Goal: Register for event/course

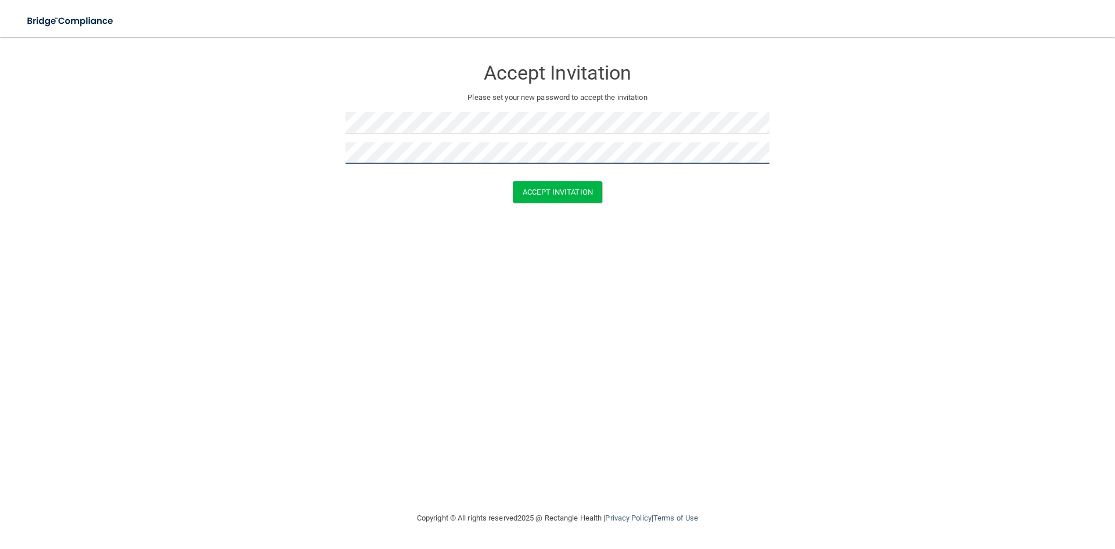
click at [513, 181] on button "Accept Invitation" at bounding box center [557, 191] width 89 height 21
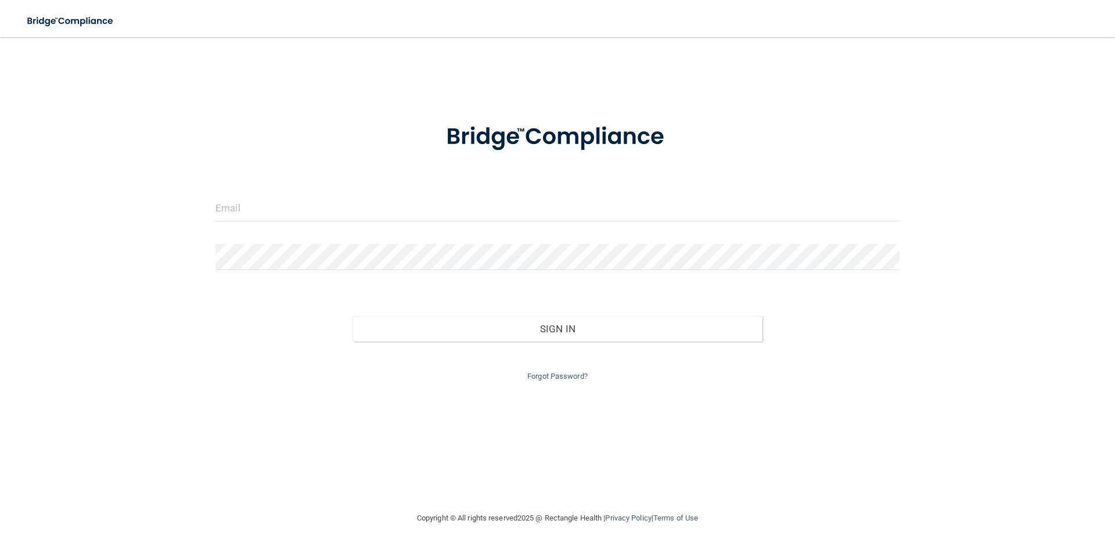
click at [297, 349] on div "Forgot Password?" at bounding box center [557, 362] width 701 height 42
click at [249, 204] on input "email" at bounding box center [557, 208] width 684 height 26
type input "[EMAIL_ADDRESS][DOMAIN_NAME]"
click at [289, 271] on div at bounding box center [557, 261] width 701 height 35
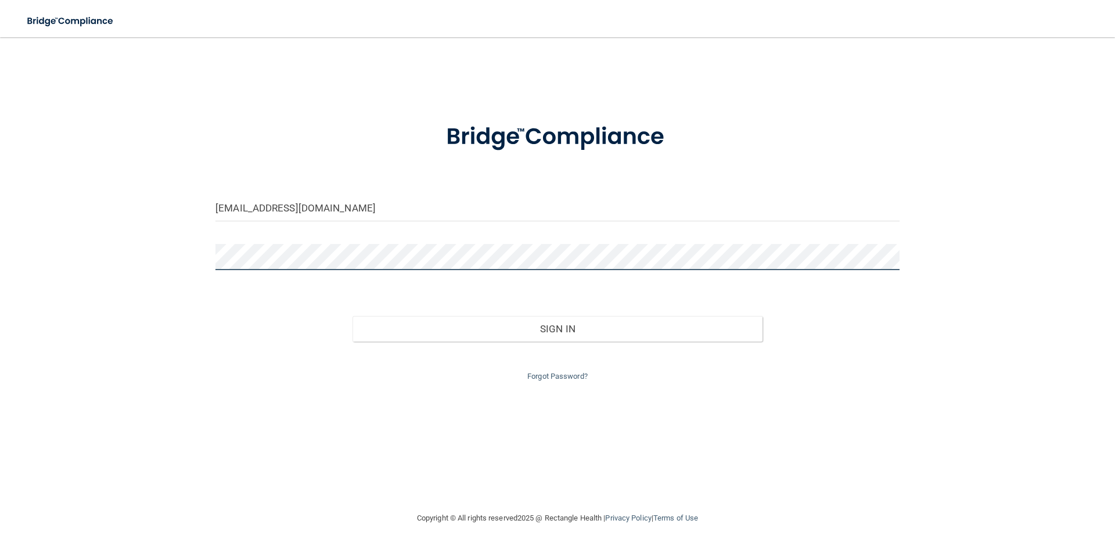
click at [352, 316] on button "Sign In" at bounding box center [557, 329] width 411 height 26
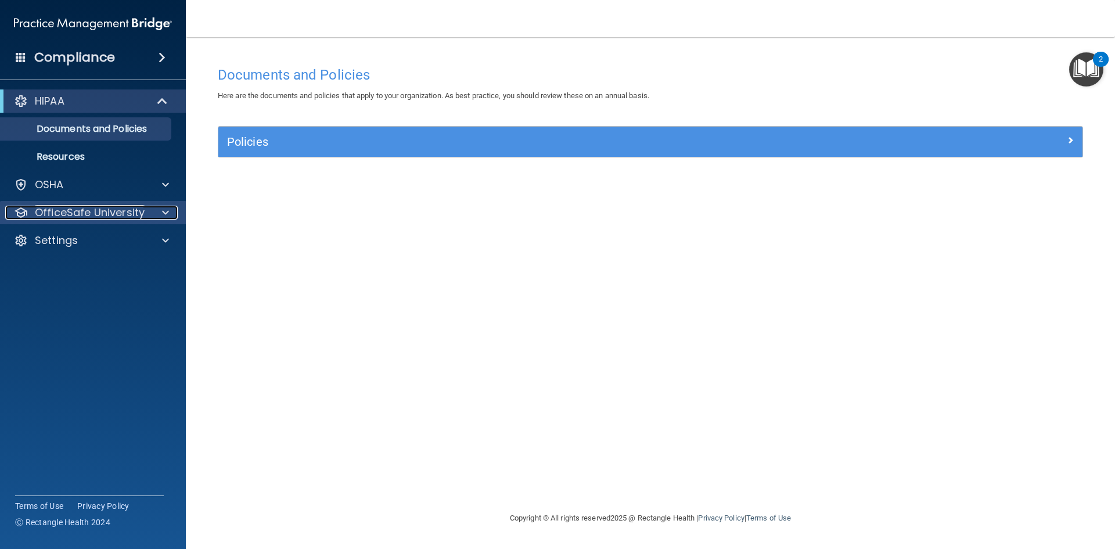
click at [85, 217] on p "OfficeSafe University" at bounding box center [90, 213] width 110 height 14
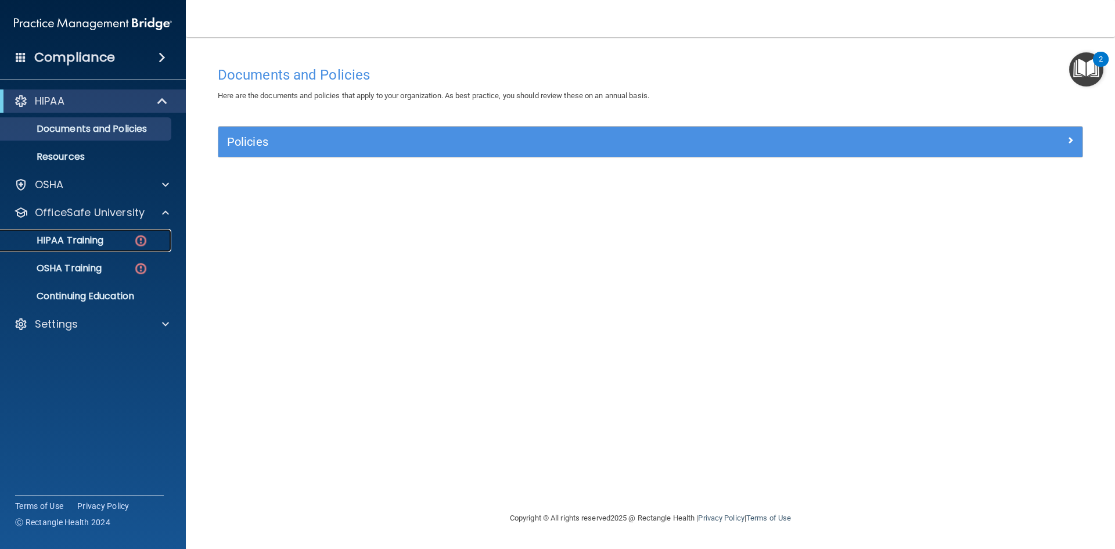
click at [85, 235] on p "HIPAA Training" at bounding box center [56, 241] width 96 height 12
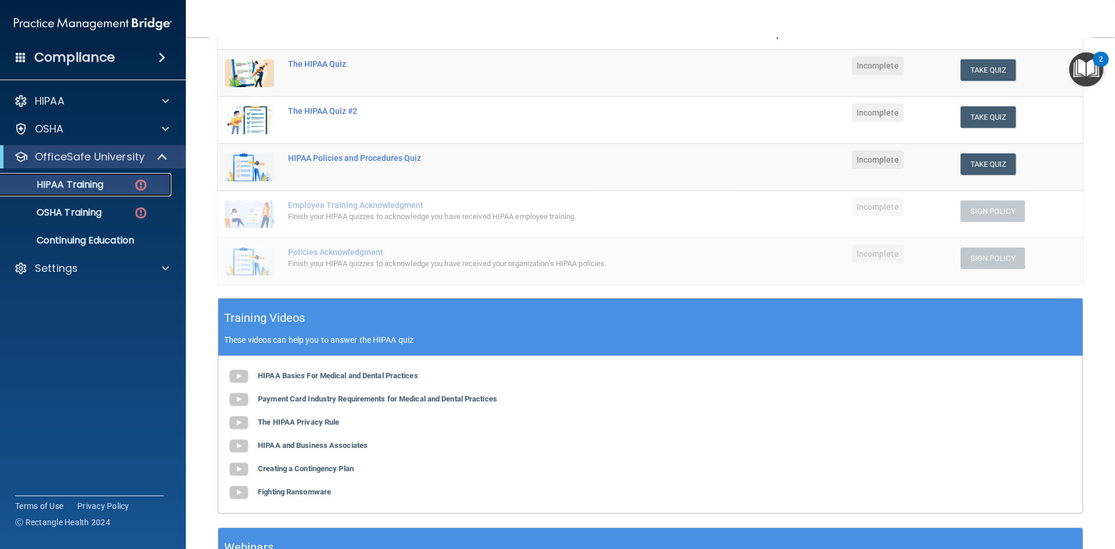
scroll to position [58, 0]
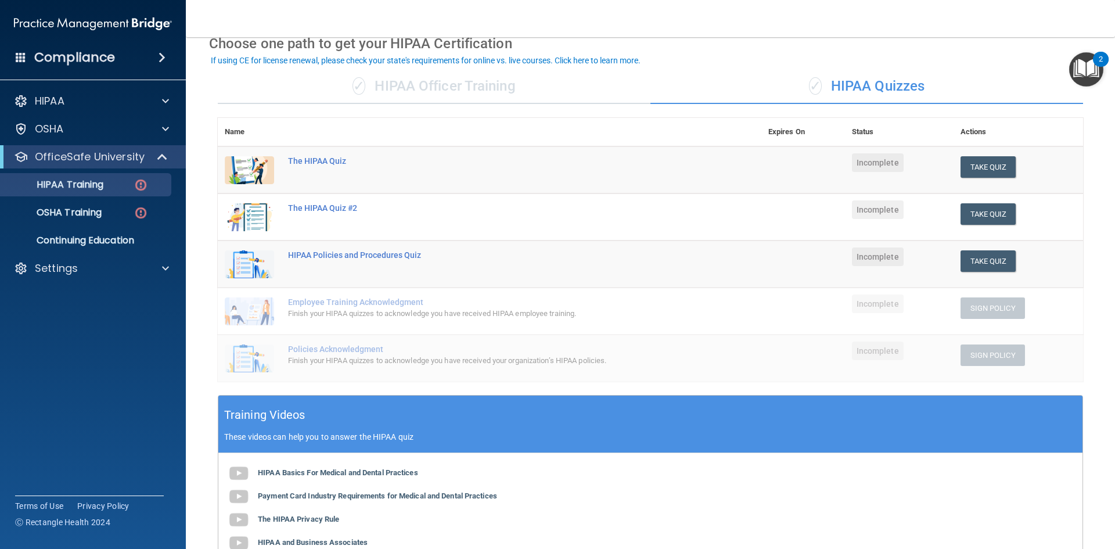
click at [436, 93] on div "✓ HIPAA Officer Training" at bounding box center [434, 86] width 433 height 35
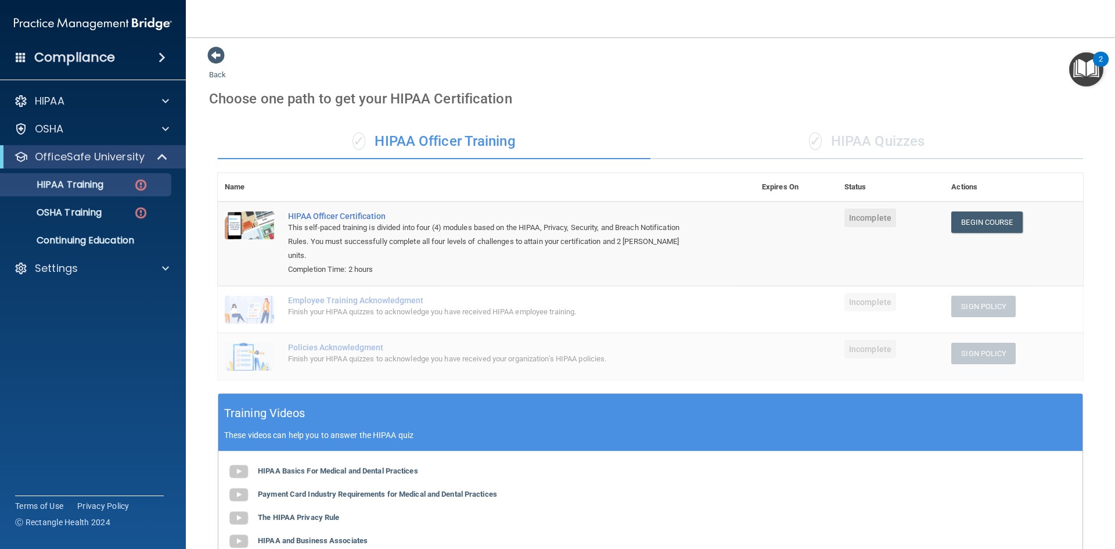
scroll to position [0, 0]
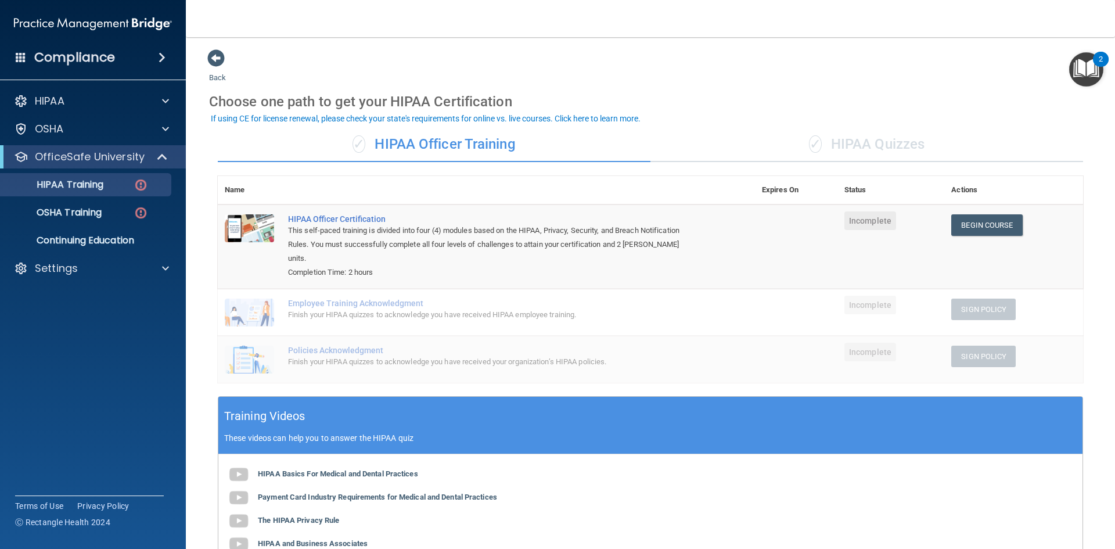
click at [782, 506] on div "HIPAA Basics For Medical and Dental Practices Payment Card Industry Requirement…" at bounding box center [650, 532] width 864 height 157
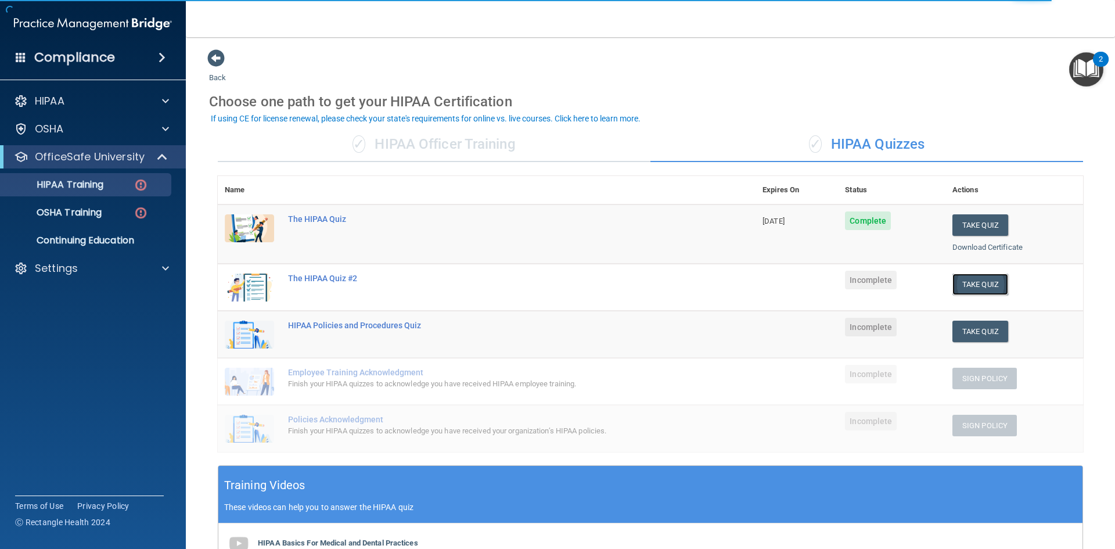
click at [958, 287] on button "Take Quiz" at bounding box center [980, 284] width 56 height 21
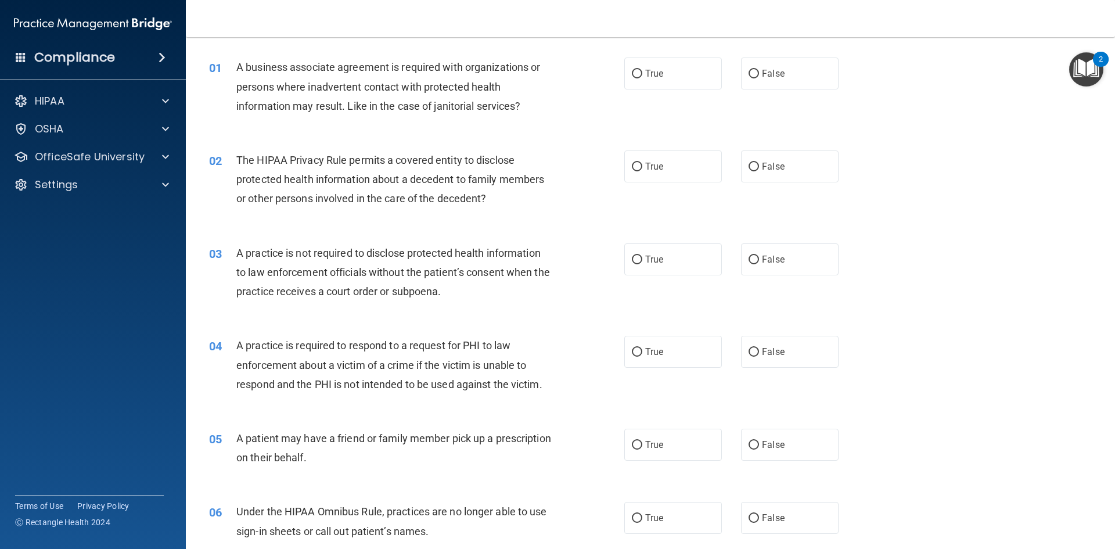
scroll to position [58, 0]
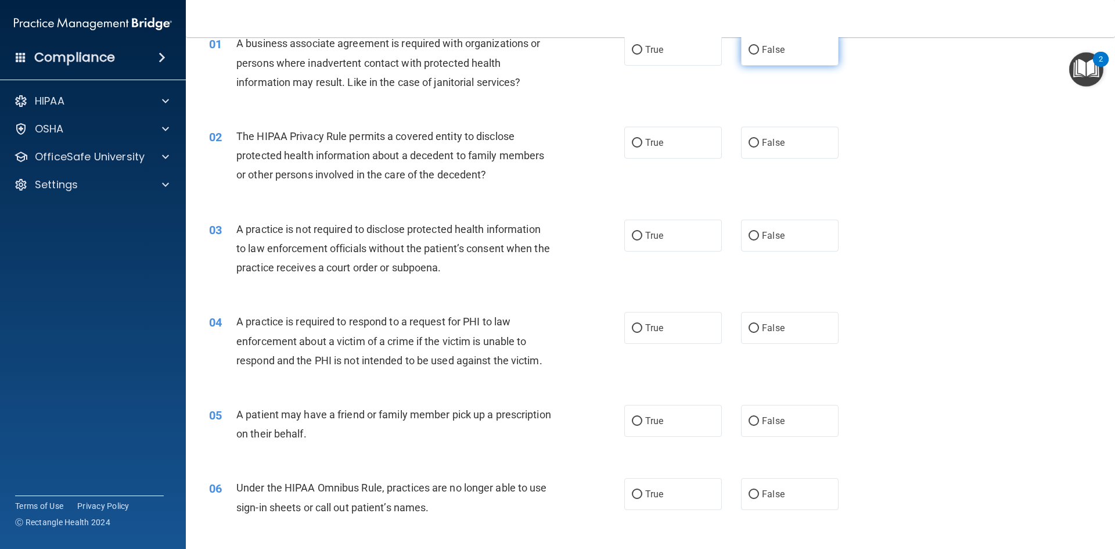
click at [764, 53] on span "False" at bounding box center [773, 49] width 23 height 11
click at [759, 53] on input "False" at bounding box center [754, 50] width 10 height 9
radio input "true"
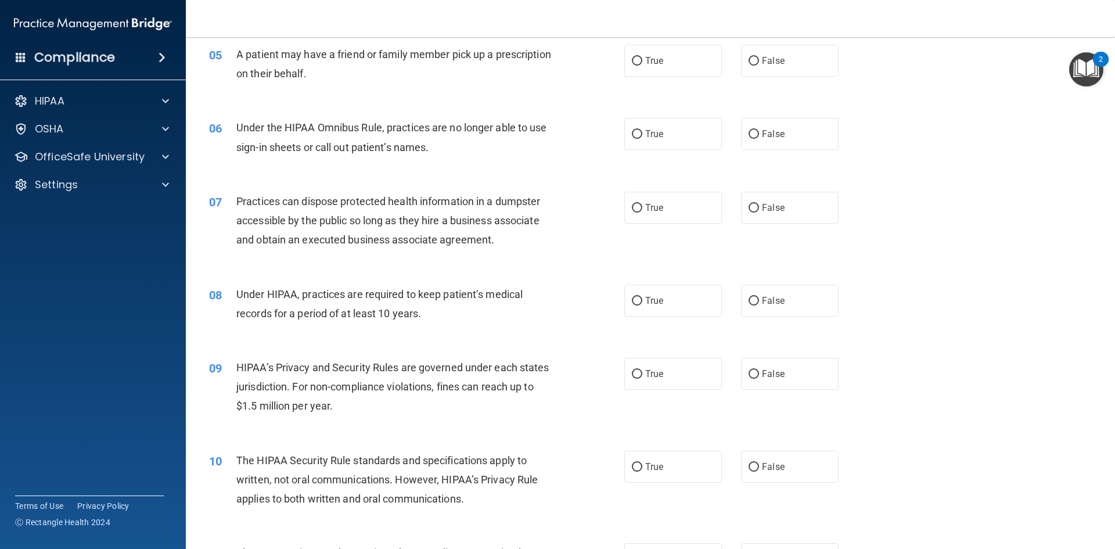
scroll to position [465, 0]
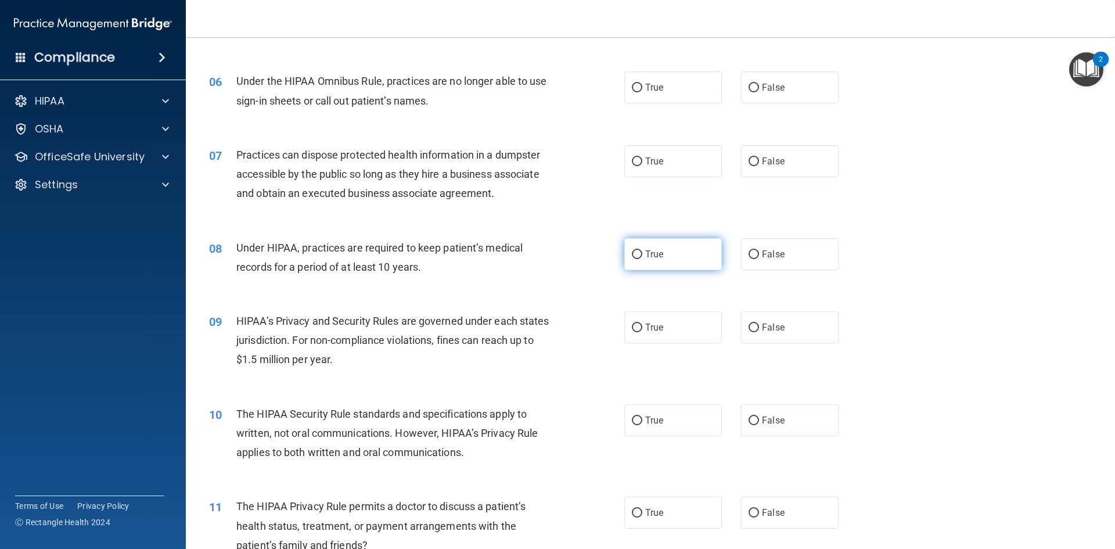
click at [645, 257] on span "True" at bounding box center [654, 254] width 18 height 11
click at [642, 257] on input "True" at bounding box center [637, 254] width 10 height 9
radio input "true"
click at [640, 325] on label "True" at bounding box center [673, 327] width 98 height 32
click at [640, 325] on input "True" at bounding box center [637, 327] width 10 height 9
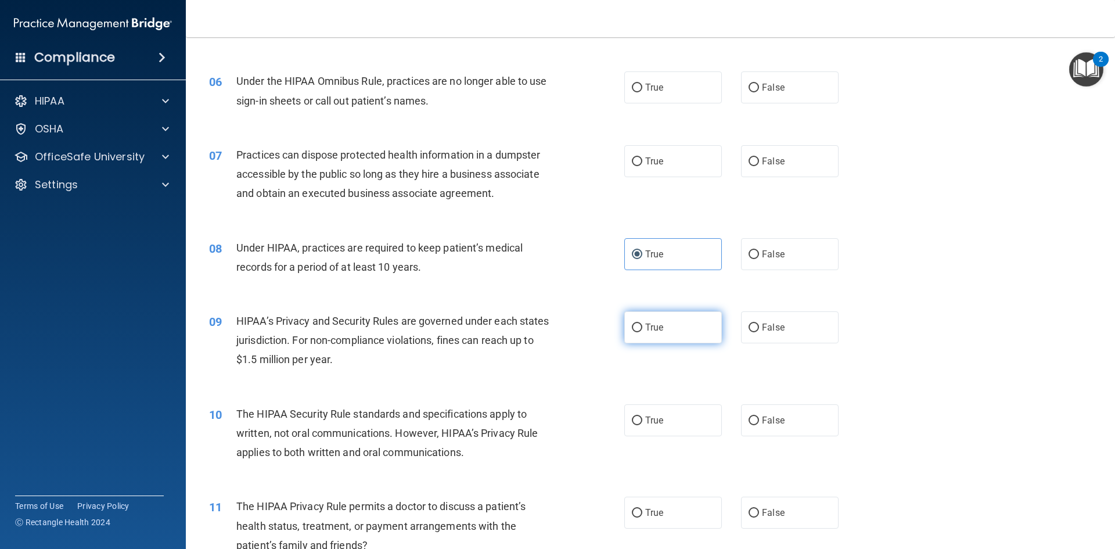
radio input "true"
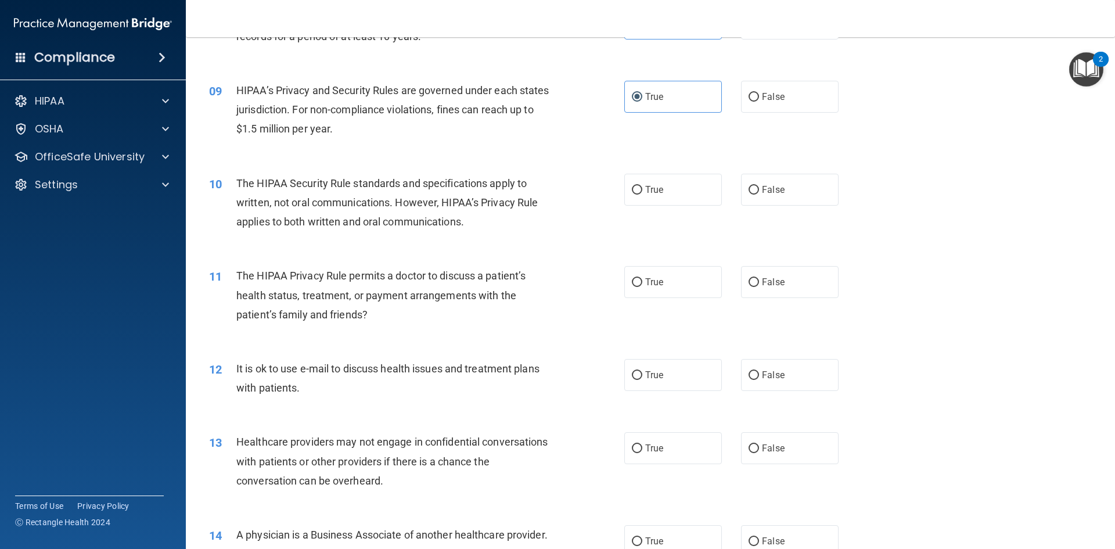
scroll to position [697, 0]
click at [630, 455] on label "True" at bounding box center [673, 446] width 98 height 32
click at [632, 451] on input "True" at bounding box center [637, 446] width 10 height 9
radio input "true"
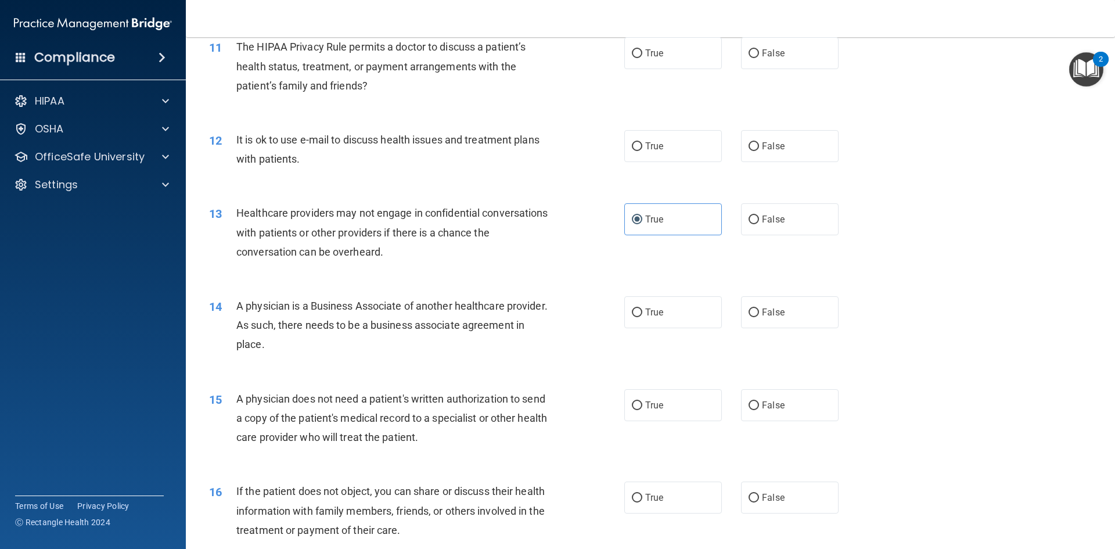
scroll to position [929, 0]
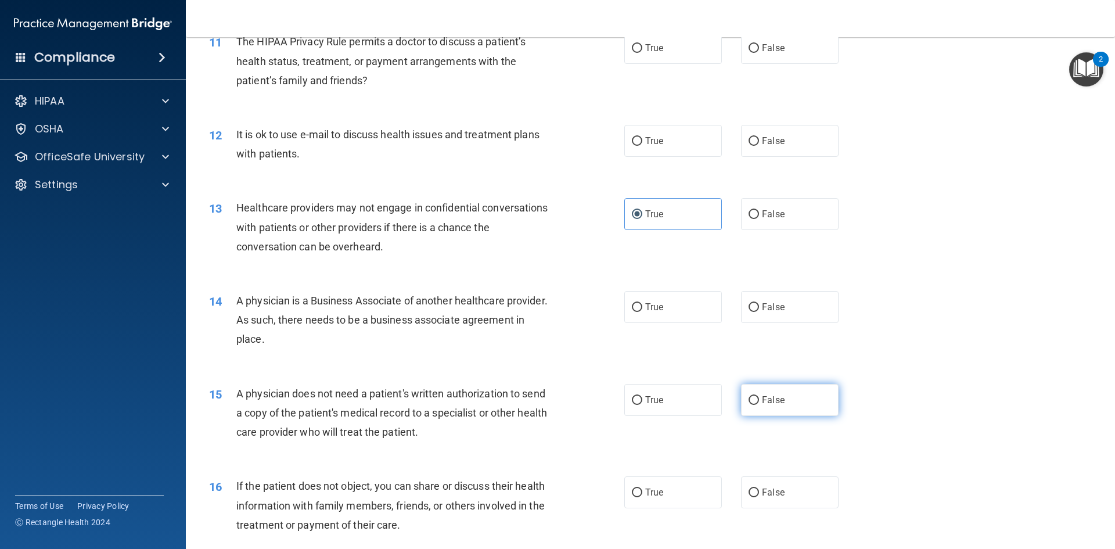
click at [769, 404] on span "False" at bounding box center [773, 399] width 23 height 11
click at [759, 404] on input "False" at bounding box center [754, 400] width 10 height 9
radio input "true"
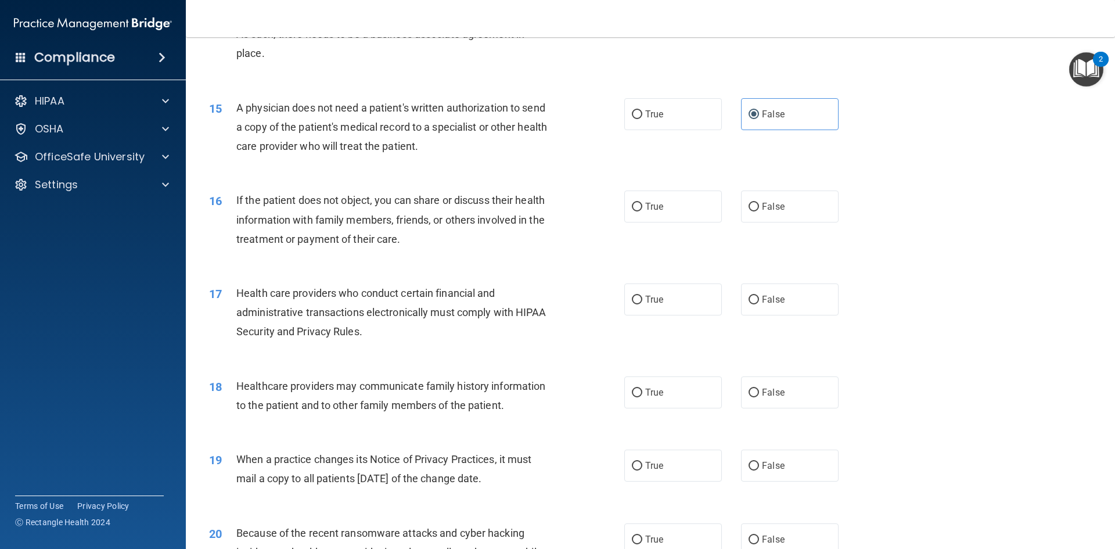
scroll to position [1283, 0]
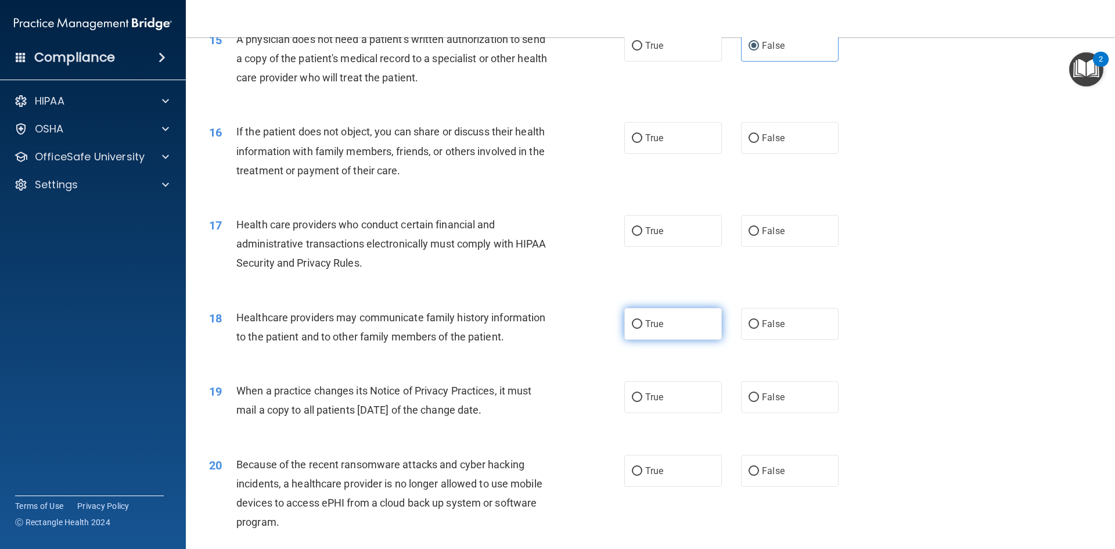
click at [635, 323] on input "True" at bounding box center [637, 324] width 10 height 9
radio input "true"
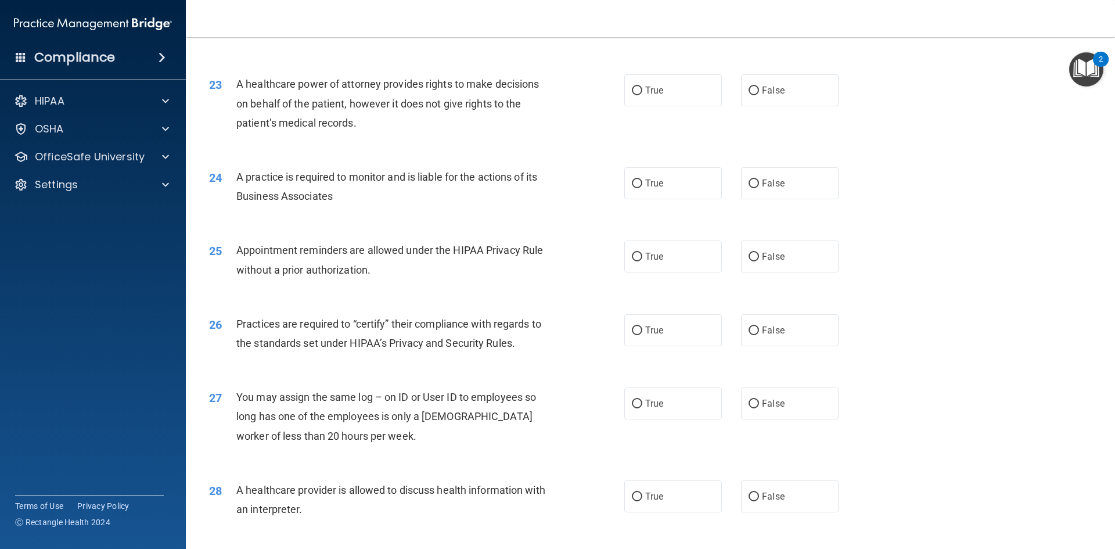
scroll to position [1864, 0]
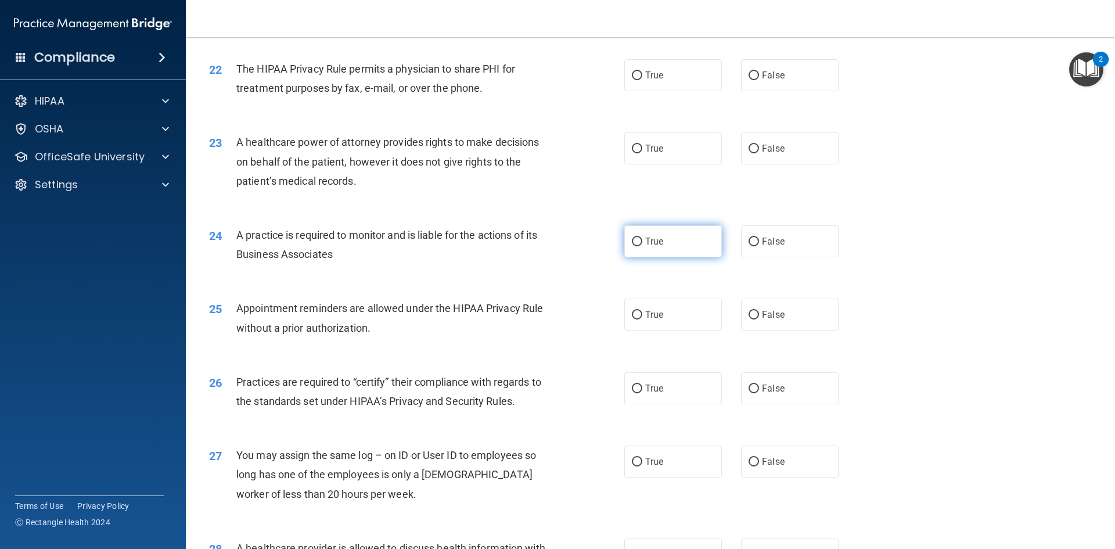
click at [657, 242] on span "True" at bounding box center [654, 241] width 18 height 11
click at [642, 242] on input "True" at bounding box center [637, 241] width 10 height 9
radio input "true"
click at [632, 384] on input "True" at bounding box center [637, 388] width 10 height 9
radio input "true"
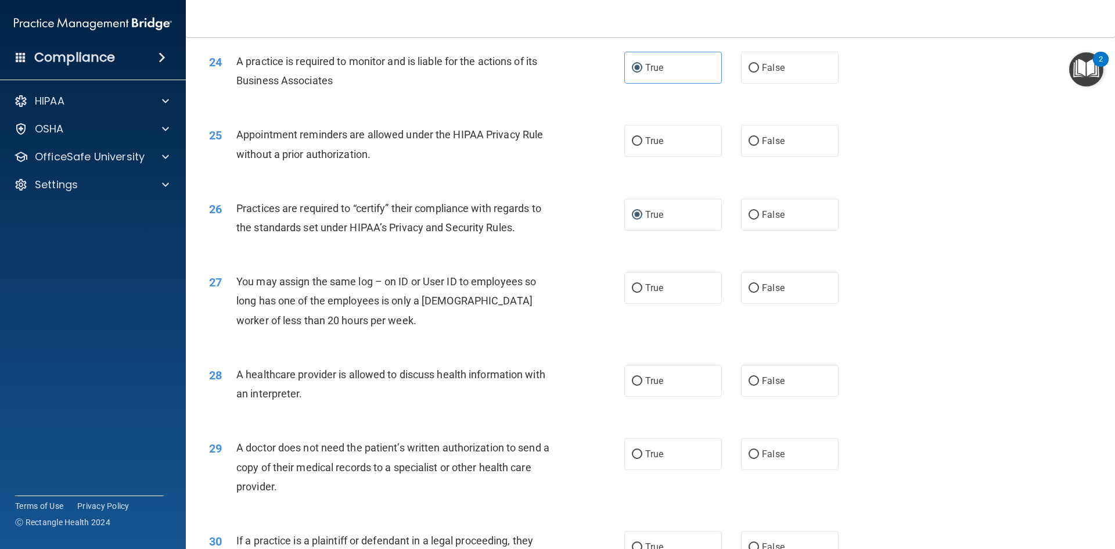
scroll to position [2038, 0]
click at [649, 458] on span "True" at bounding box center [654, 453] width 18 height 11
click at [642, 458] on input "True" at bounding box center [637, 453] width 10 height 9
radio input "true"
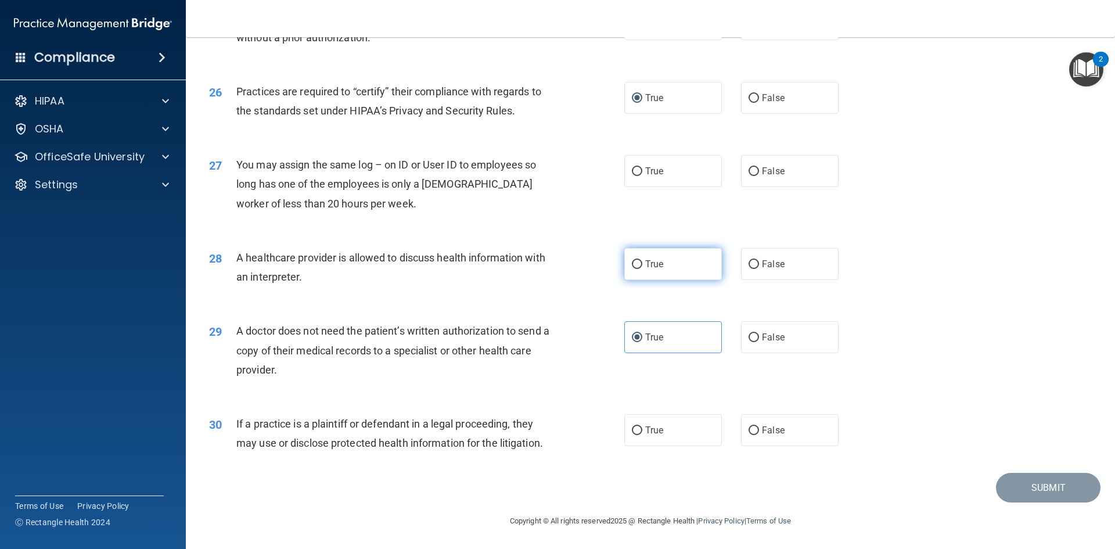
click at [639, 271] on label "True" at bounding box center [673, 264] width 98 height 32
click at [639, 269] on input "True" at bounding box center [637, 264] width 10 height 9
radio input "true"
click at [685, 433] on label "True" at bounding box center [673, 430] width 98 height 32
click at [642, 433] on input "True" at bounding box center [637, 430] width 10 height 9
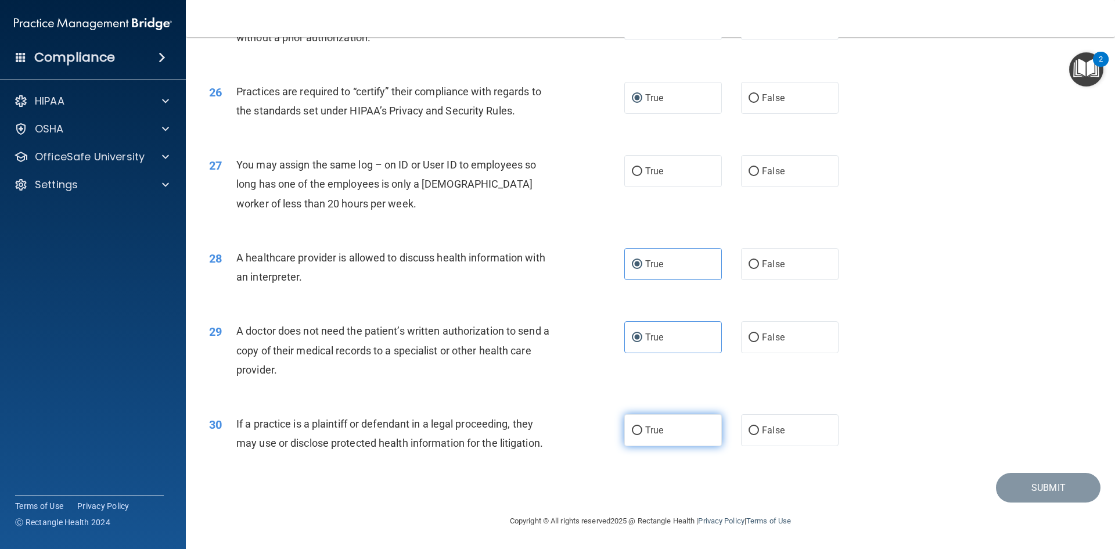
radio input "true"
click at [762, 176] on span "False" at bounding box center [773, 170] width 23 height 11
click at [759, 176] on input "False" at bounding box center [754, 171] width 10 height 9
radio input "true"
click at [749, 433] on input "False" at bounding box center [754, 430] width 10 height 9
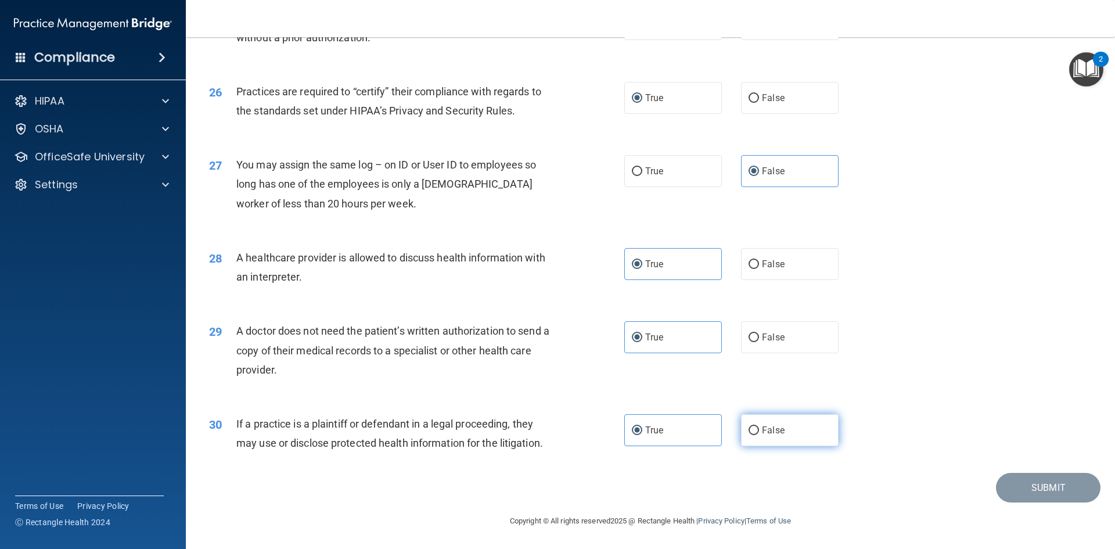
radio input "true"
click at [678, 435] on label "True" at bounding box center [673, 430] width 98 height 32
click at [642, 435] on input "True" at bounding box center [637, 430] width 10 height 9
radio input "true"
radio input "false"
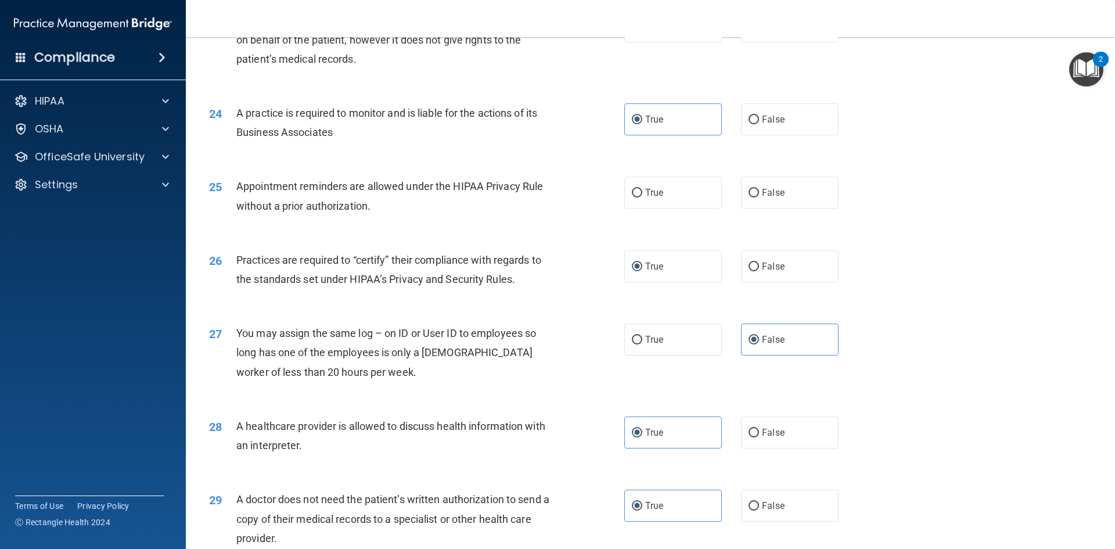
scroll to position [1980, 0]
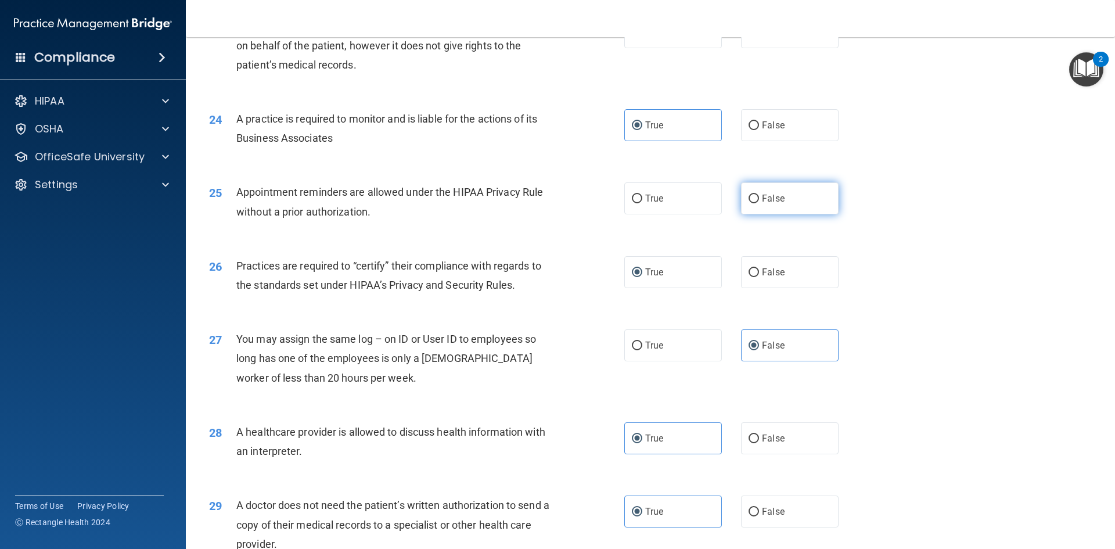
click at [758, 207] on label "False" at bounding box center [790, 198] width 98 height 32
click at [758, 203] on input "False" at bounding box center [754, 199] width 10 height 9
radio input "true"
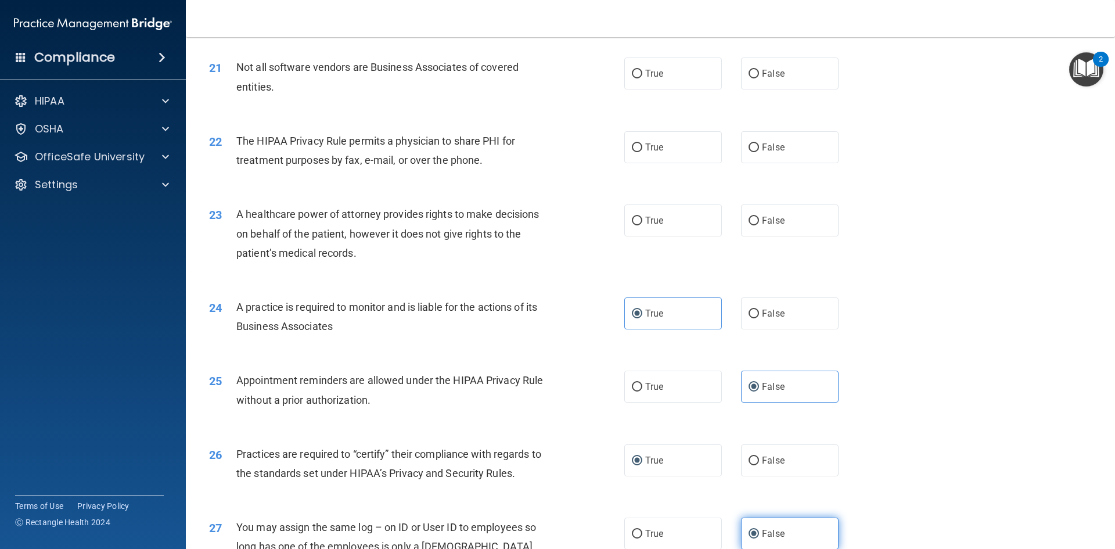
scroll to position [1748, 0]
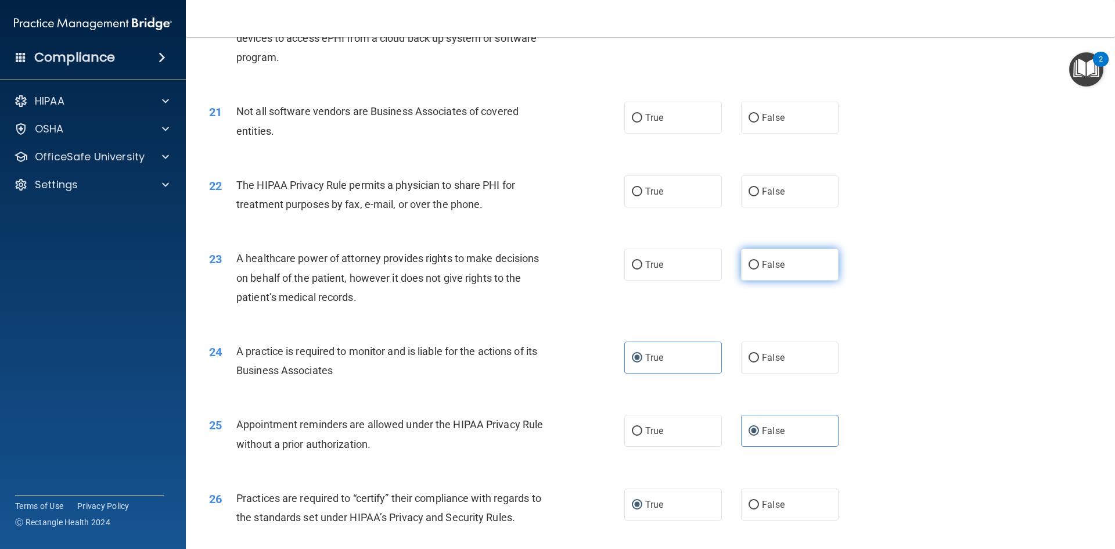
click at [762, 264] on span "False" at bounding box center [773, 264] width 23 height 11
click at [759, 264] on input "False" at bounding box center [754, 265] width 10 height 9
radio input "true"
click at [645, 189] on span "True" at bounding box center [654, 191] width 18 height 11
click at [641, 189] on input "True" at bounding box center [637, 192] width 10 height 9
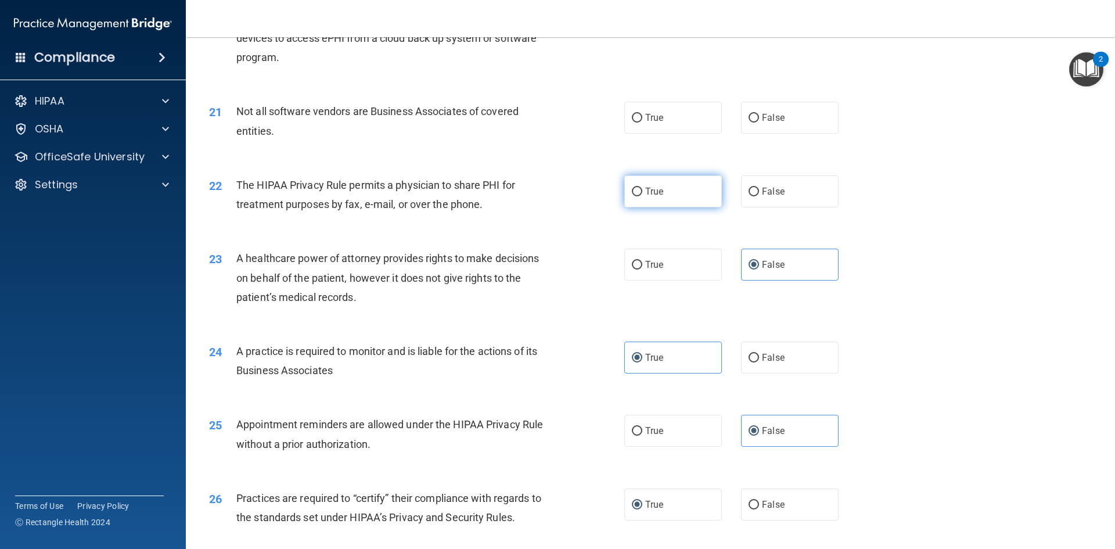
radio input "true"
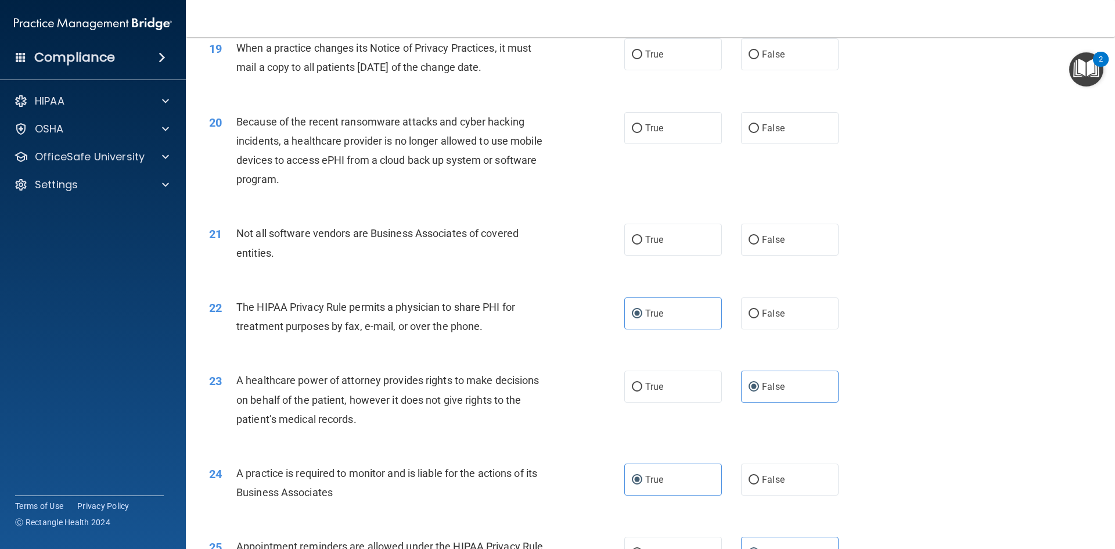
scroll to position [1574, 0]
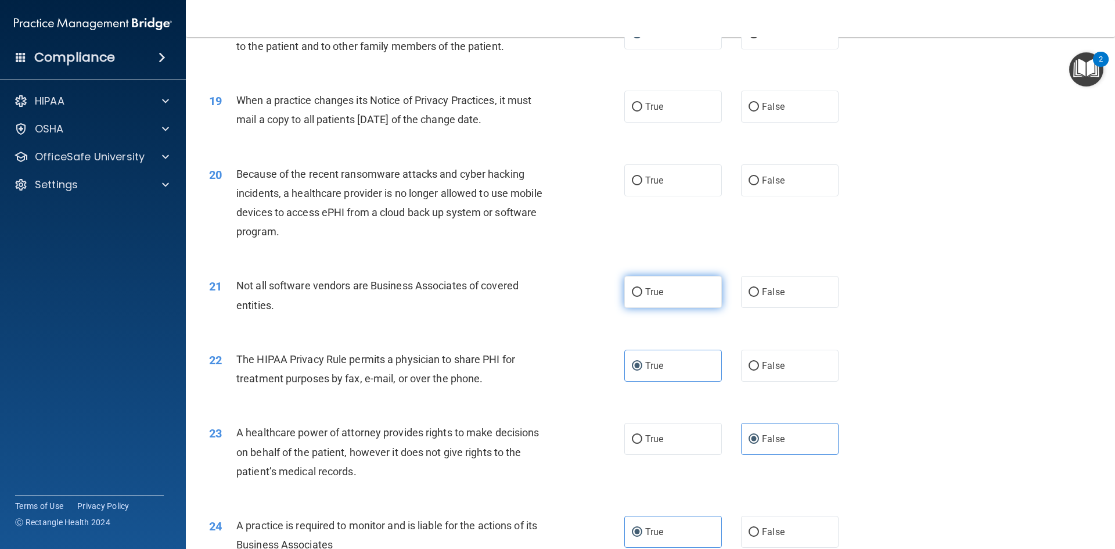
click at [664, 298] on label "True" at bounding box center [673, 292] width 98 height 32
click at [642, 297] on input "True" at bounding box center [637, 292] width 10 height 9
radio input "true"
click at [764, 183] on span "False" at bounding box center [773, 180] width 23 height 11
click at [759, 183] on input "False" at bounding box center [754, 181] width 10 height 9
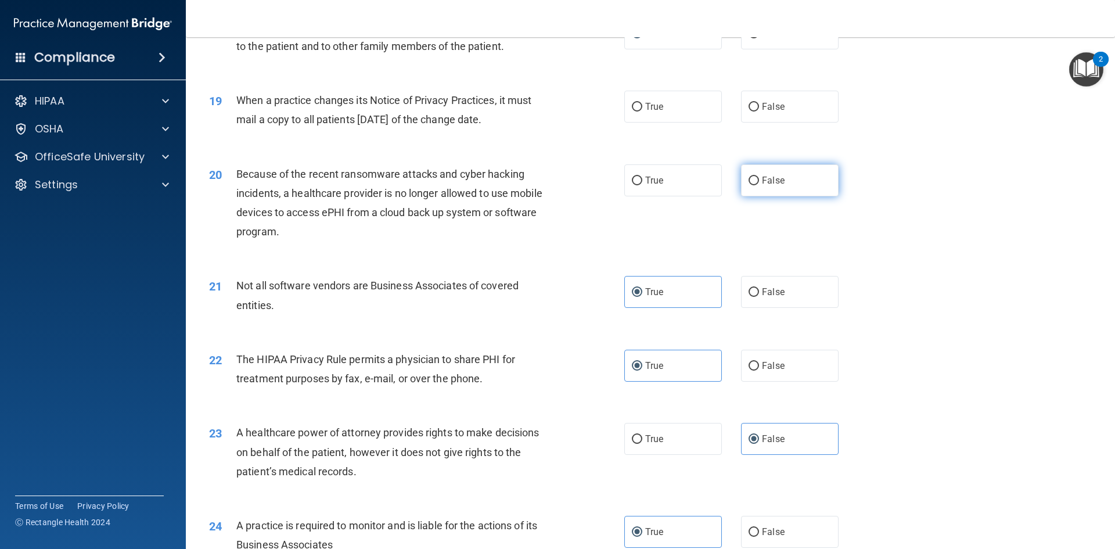
radio input "true"
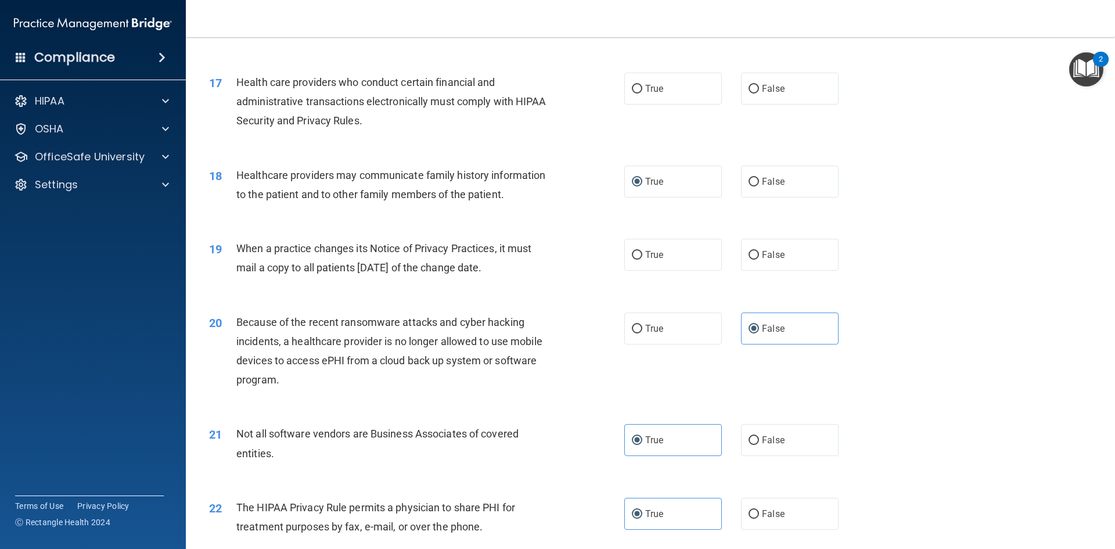
scroll to position [1399, 0]
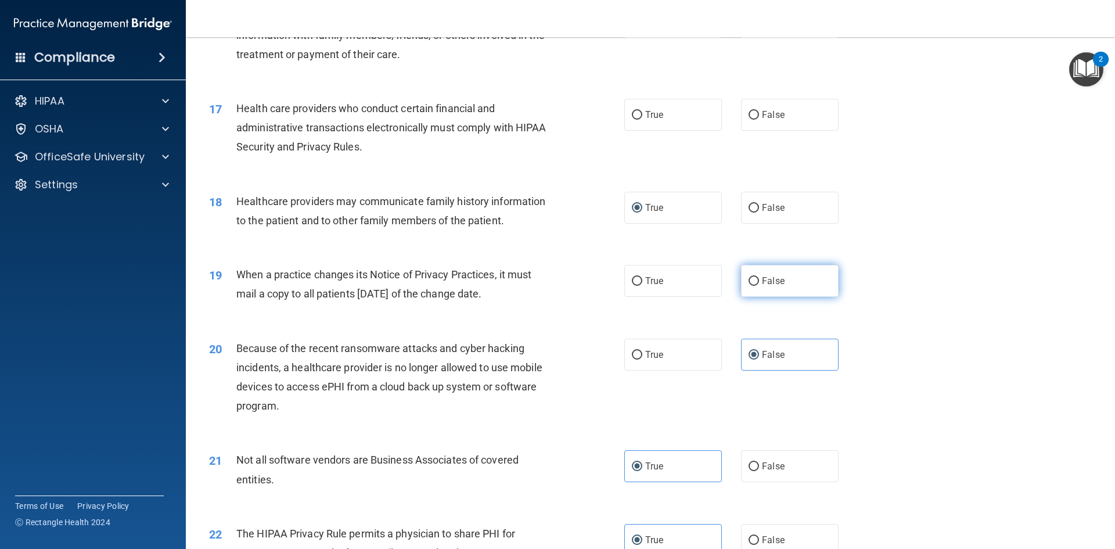
click at [762, 280] on span "False" at bounding box center [773, 280] width 23 height 11
click at [757, 280] on input "False" at bounding box center [754, 281] width 10 height 9
radio input "true"
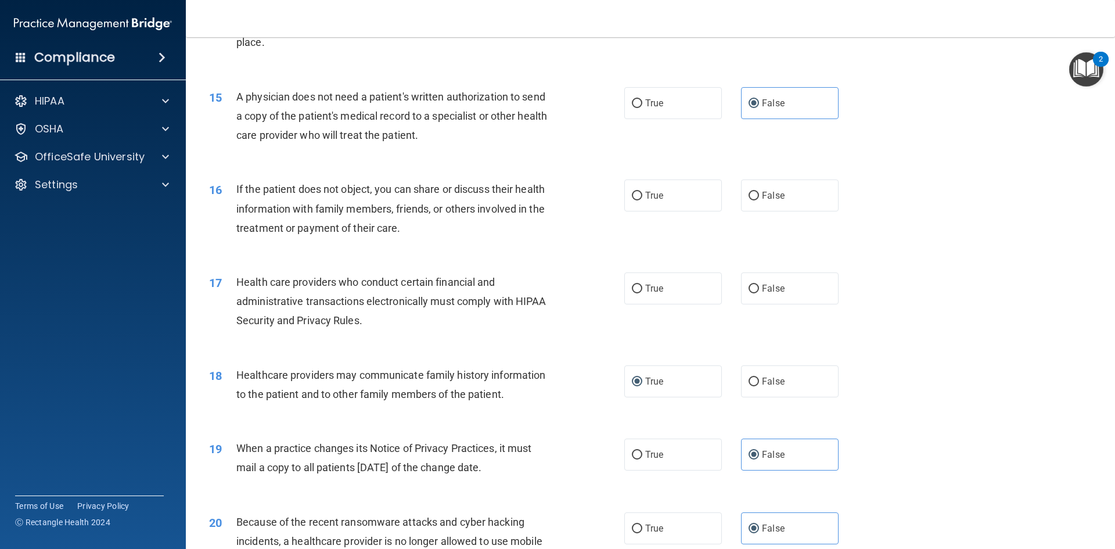
scroll to position [1225, 0]
click at [650, 291] on span "True" at bounding box center [654, 288] width 18 height 11
click at [642, 291] on input "True" at bounding box center [637, 289] width 10 height 9
radio input "true"
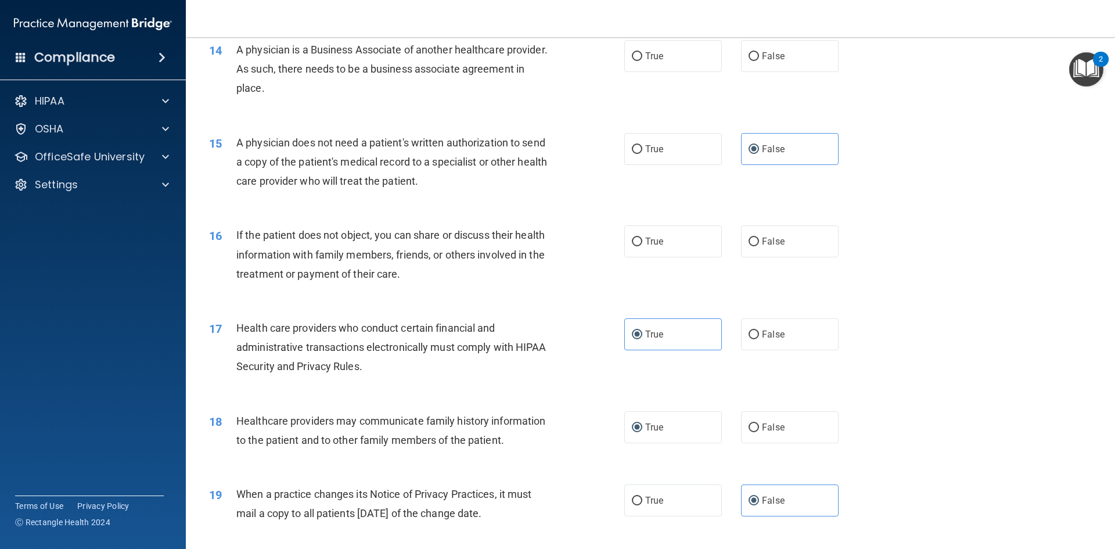
scroll to position [1109, 0]
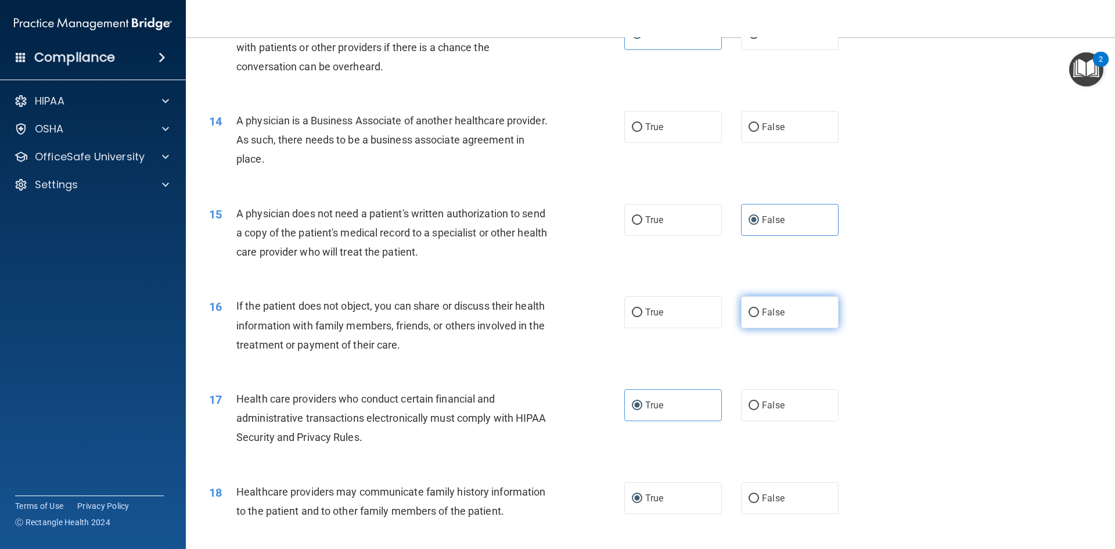
click at [751, 316] on input "False" at bounding box center [754, 312] width 10 height 9
radio input "true"
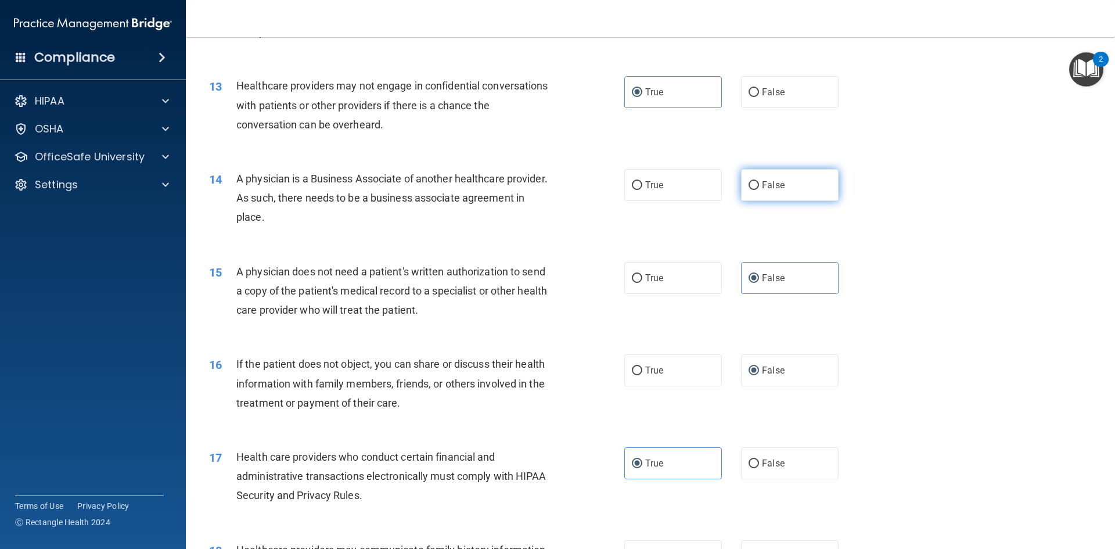
click at [750, 188] on input "False" at bounding box center [754, 185] width 10 height 9
radio input "true"
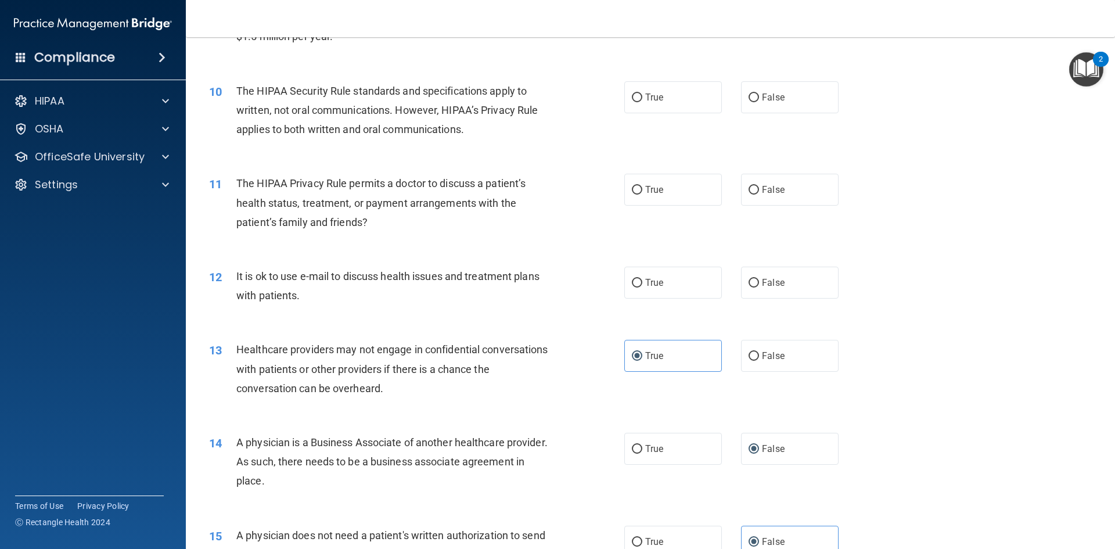
scroll to position [761, 0]
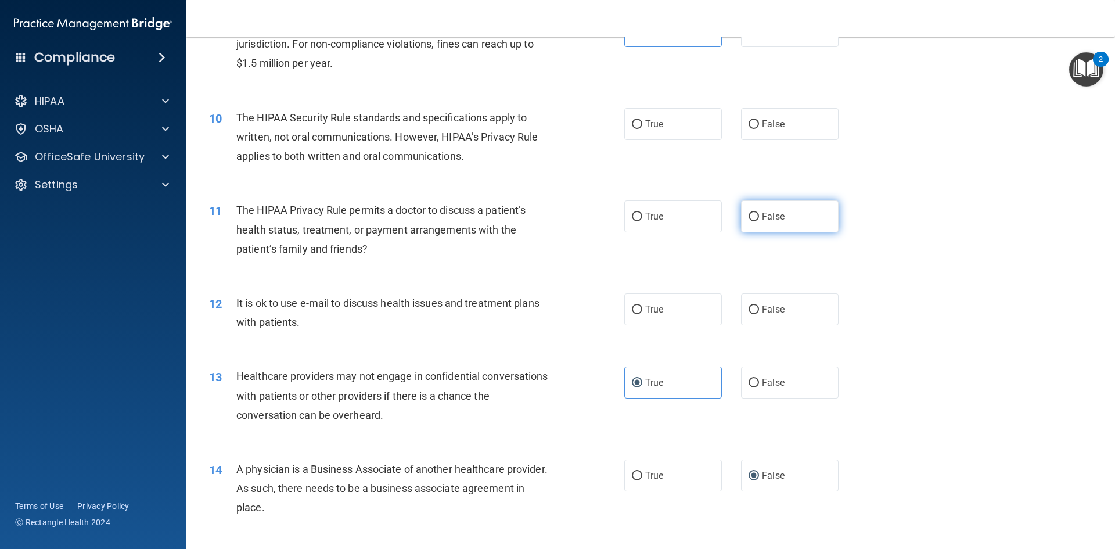
click at [754, 211] on label "False" at bounding box center [790, 216] width 98 height 32
click at [754, 213] on input "False" at bounding box center [754, 217] width 10 height 9
radio input "true"
click at [675, 314] on label "True" at bounding box center [673, 309] width 98 height 32
click at [642, 314] on input "True" at bounding box center [637, 309] width 10 height 9
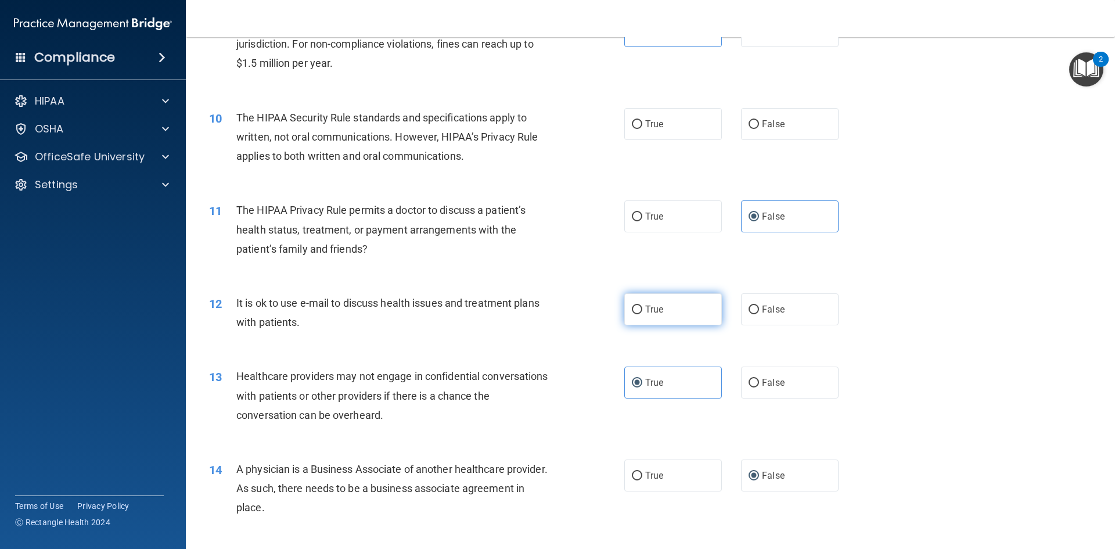
radio input "true"
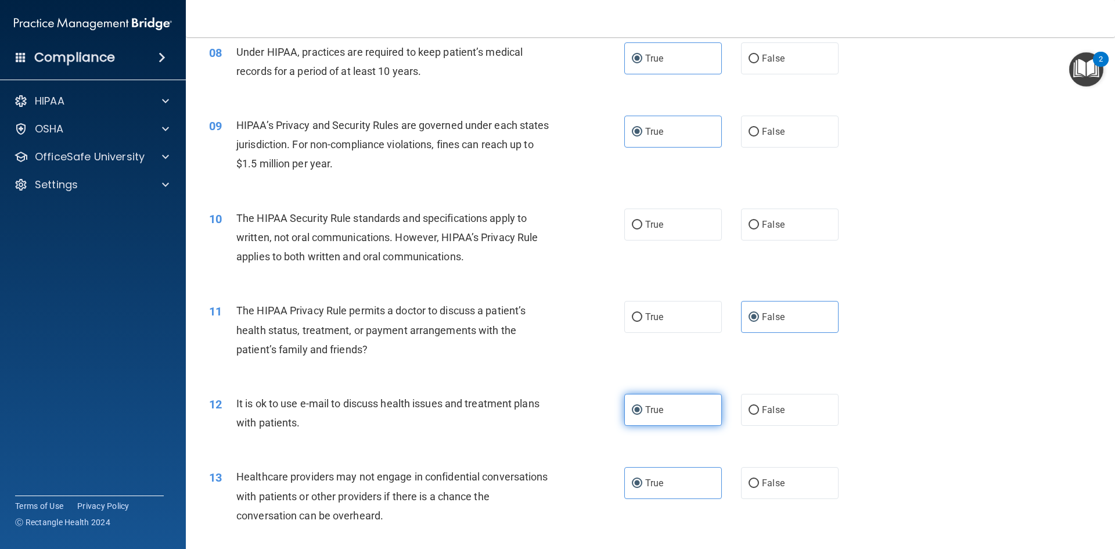
scroll to position [645, 0]
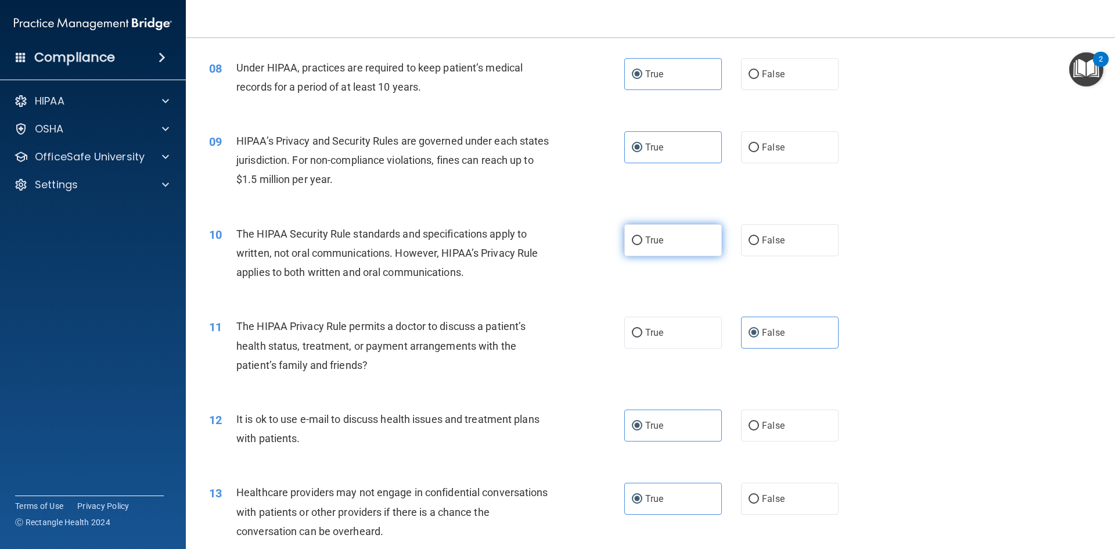
click at [673, 242] on label "True" at bounding box center [673, 240] width 98 height 32
click at [642, 242] on input "True" at bounding box center [637, 240] width 10 height 9
radio input "true"
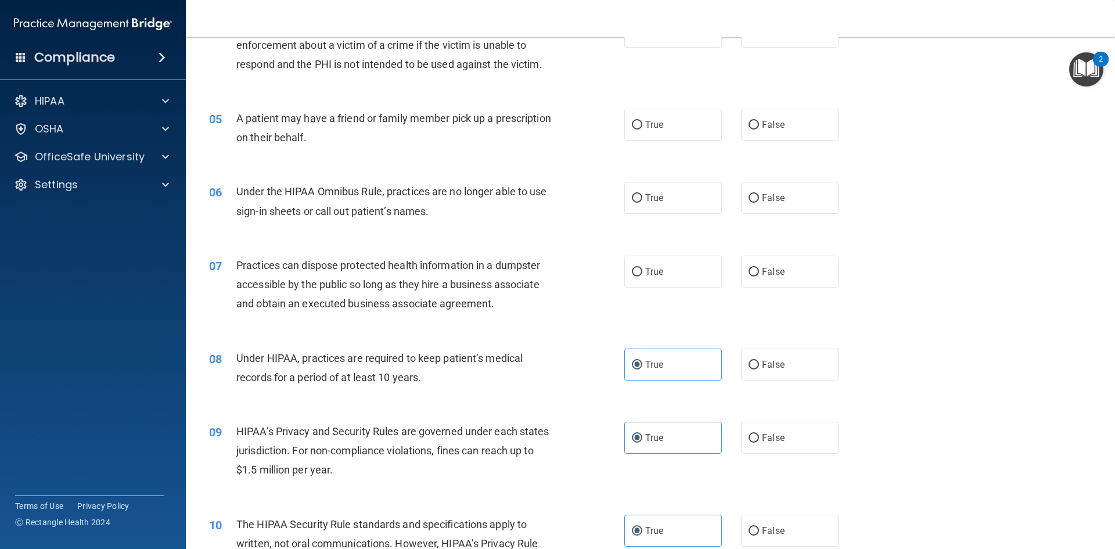
scroll to position [296, 0]
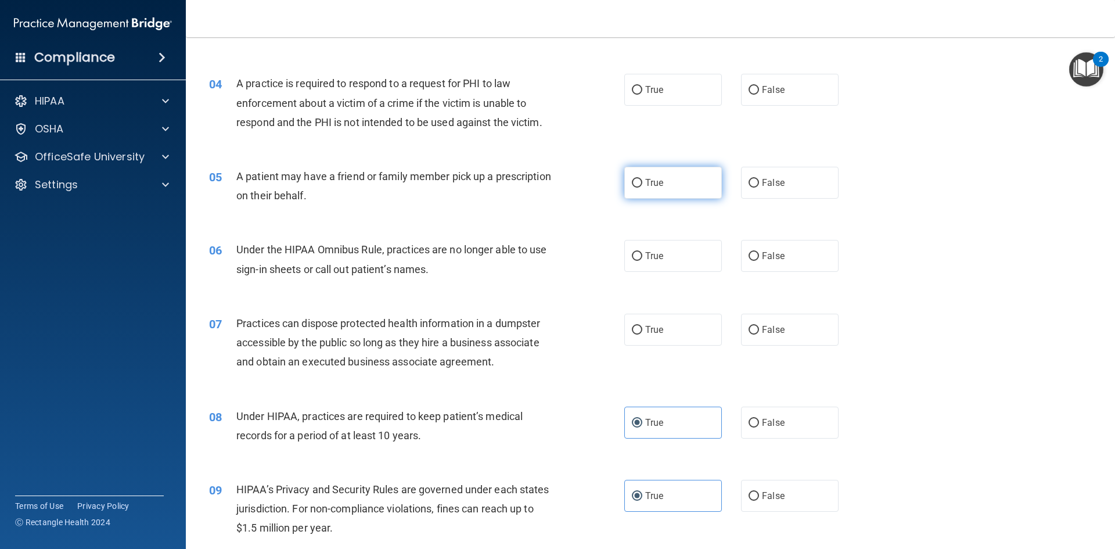
click at [665, 188] on label "True" at bounding box center [673, 183] width 98 height 32
click at [642, 188] on input "True" at bounding box center [637, 183] width 10 height 9
radio input "true"
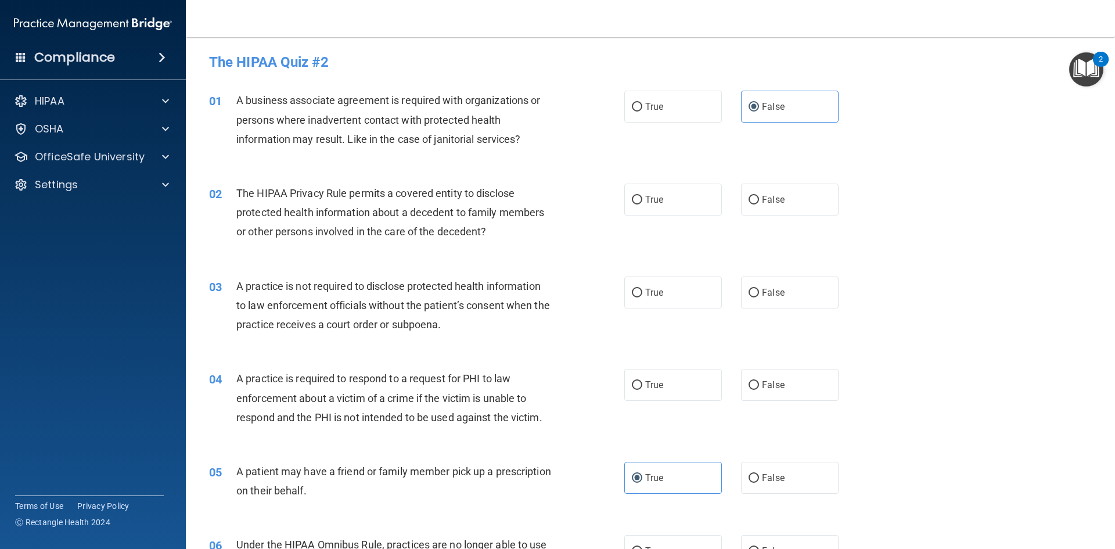
scroll to position [0, 0]
click at [693, 200] on label "True" at bounding box center [673, 201] width 98 height 32
click at [642, 200] on input "True" at bounding box center [637, 201] width 10 height 9
radio input "true"
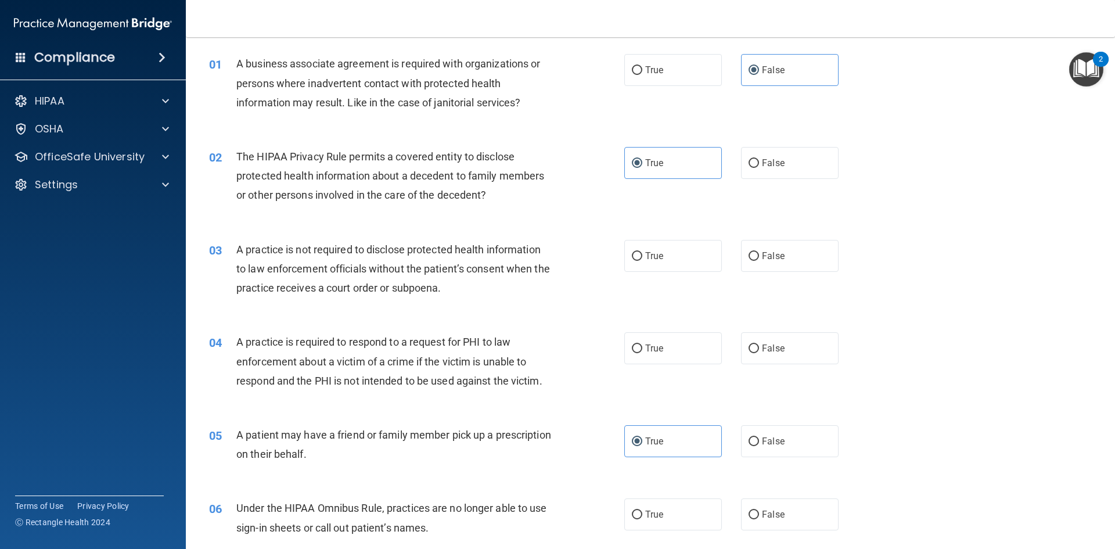
scroll to position [58, 0]
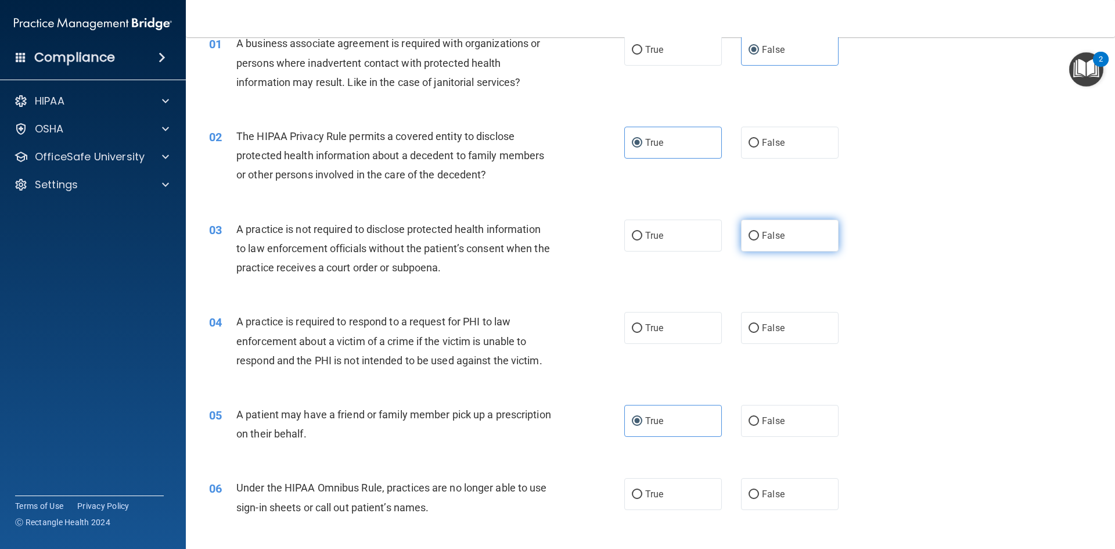
click at [760, 242] on label "False" at bounding box center [790, 235] width 98 height 32
click at [759, 240] on input "False" at bounding box center [754, 236] width 10 height 9
radio input "true"
click at [762, 325] on span "False" at bounding box center [773, 327] width 23 height 11
click at [757, 325] on input "False" at bounding box center [754, 328] width 10 height 9
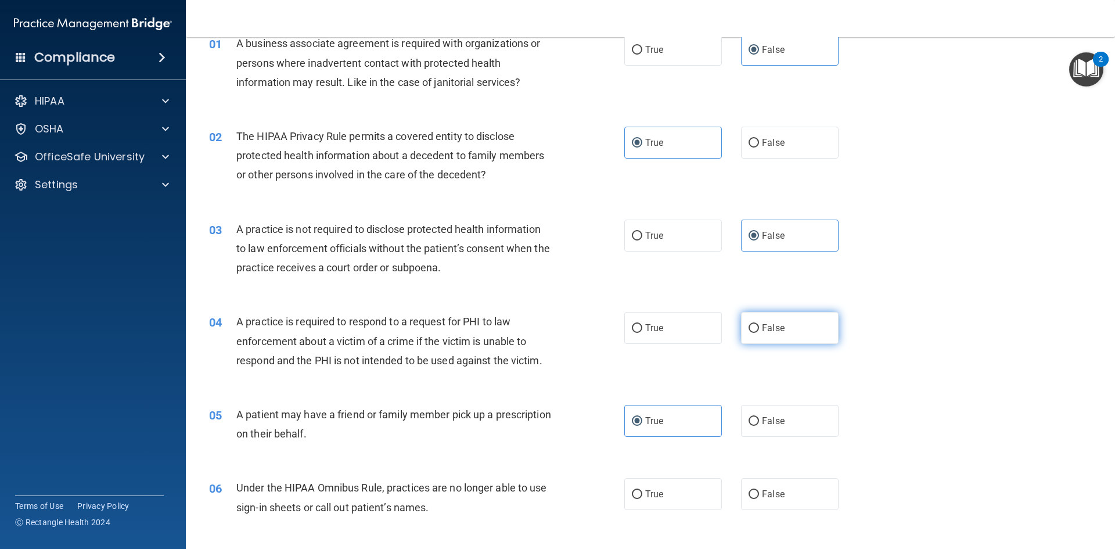
radio input "true"
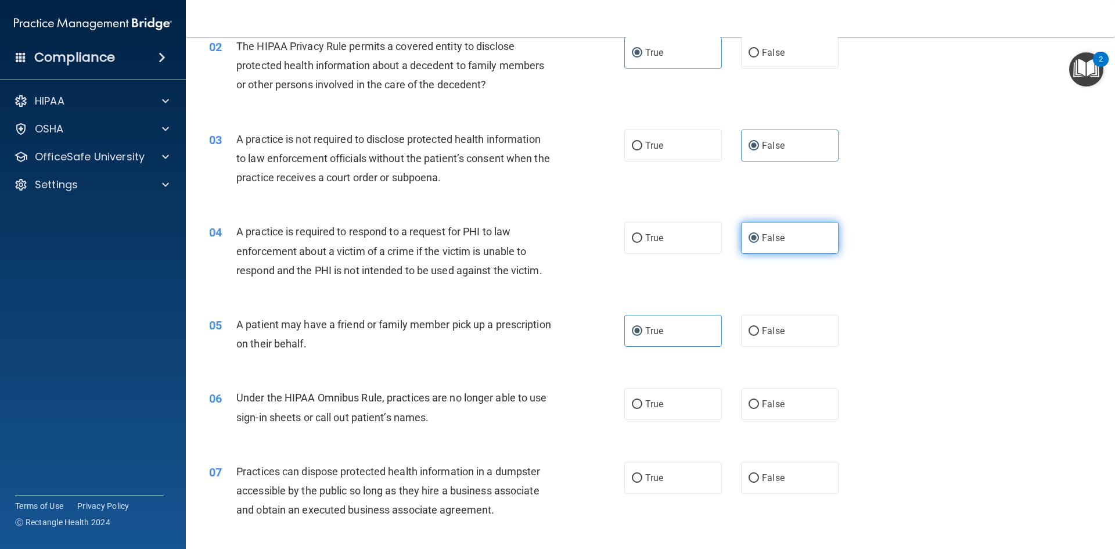
scroll to position [174, 0]
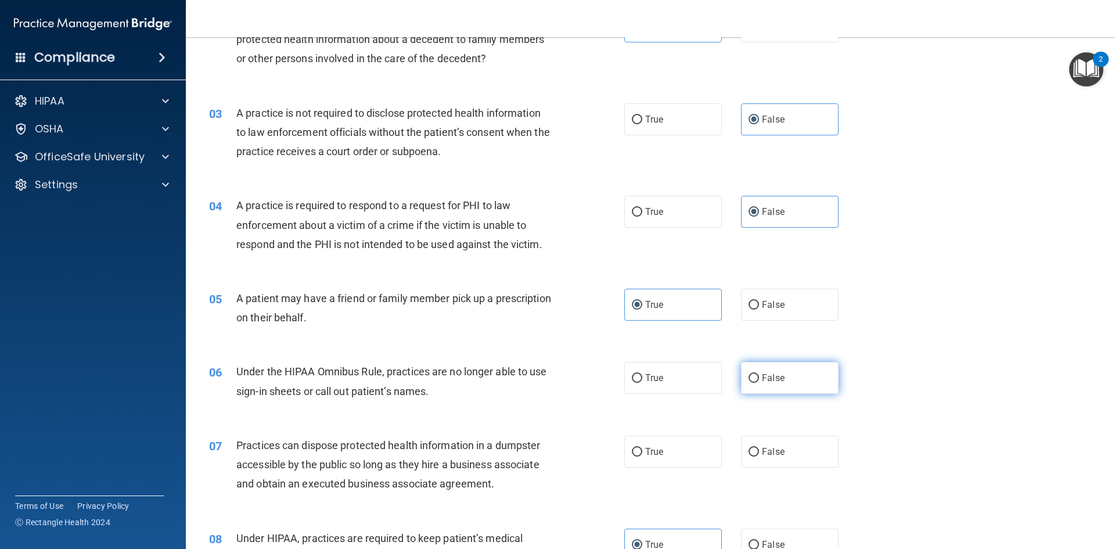
click at [753, 373] on label "False" at bounding box center [790, 378] width 98 height 32
click at [753, 374] on input "False" at bounding box center [754, 378] width 10 height 9
radio input "true"
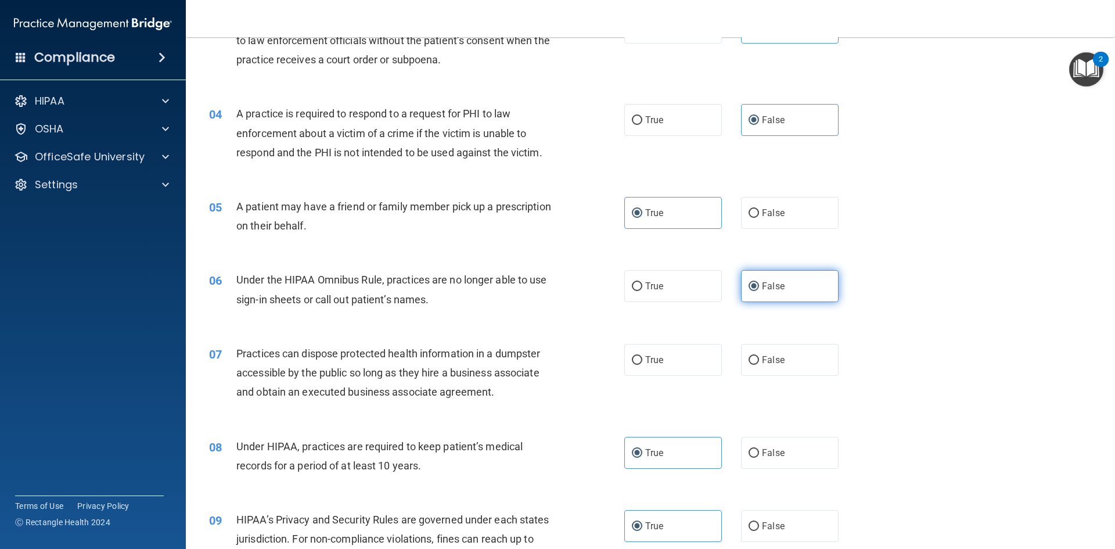
scroll to position [290, 0]
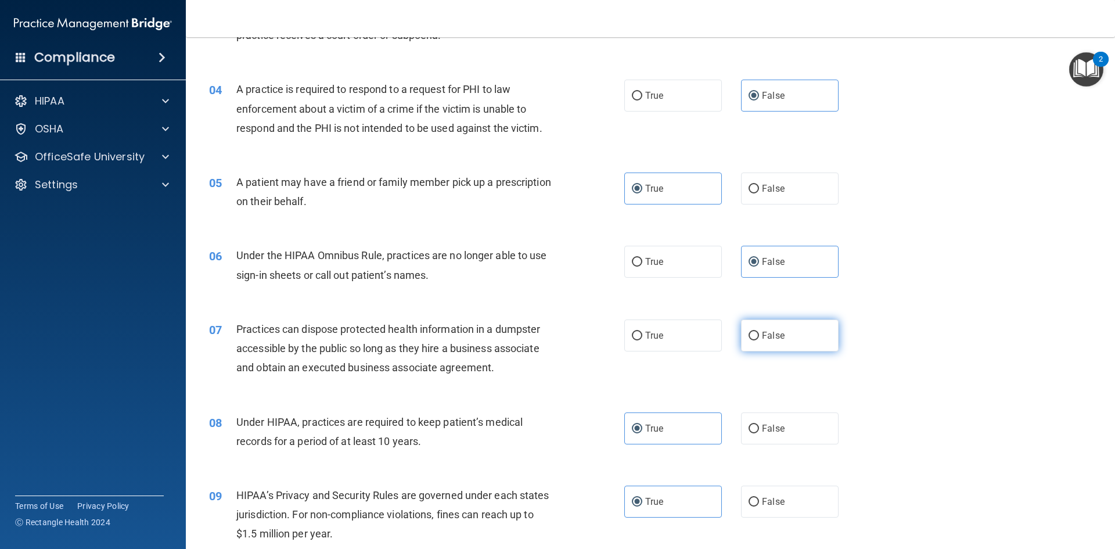
click at [761, 343] on label "False" at bounding box center [790, 335] width 98 height 32
click at [759, 340] on input "False" at bounding box center [754, 336] width 10 height 9
radio input "true"
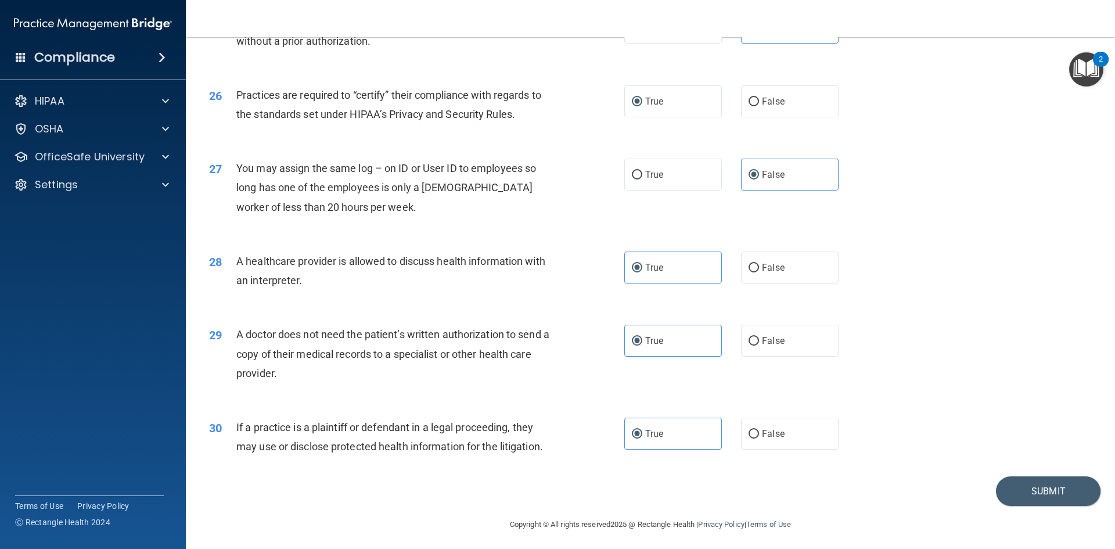
scroll to position [2154, 0]
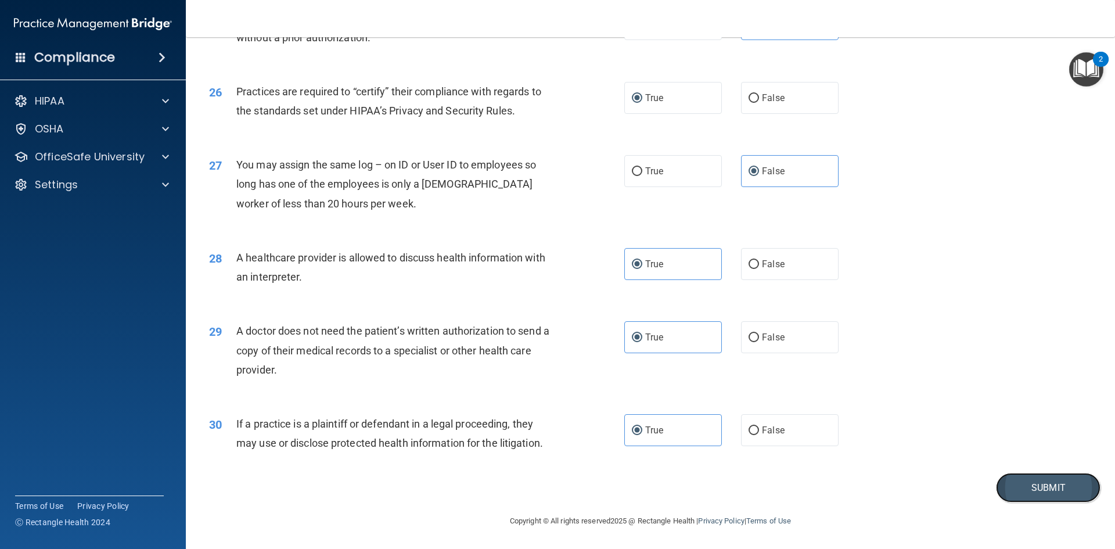
click at [1018, 485] on button "Submit" at bounding box center [1048, 488] width 105 height 30
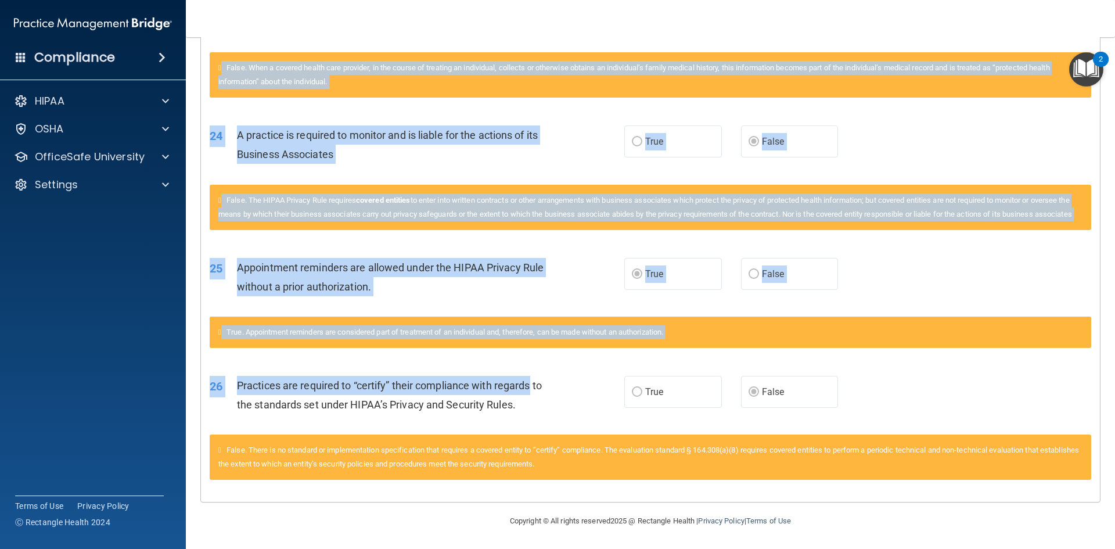
scroll to position [1387, 0]
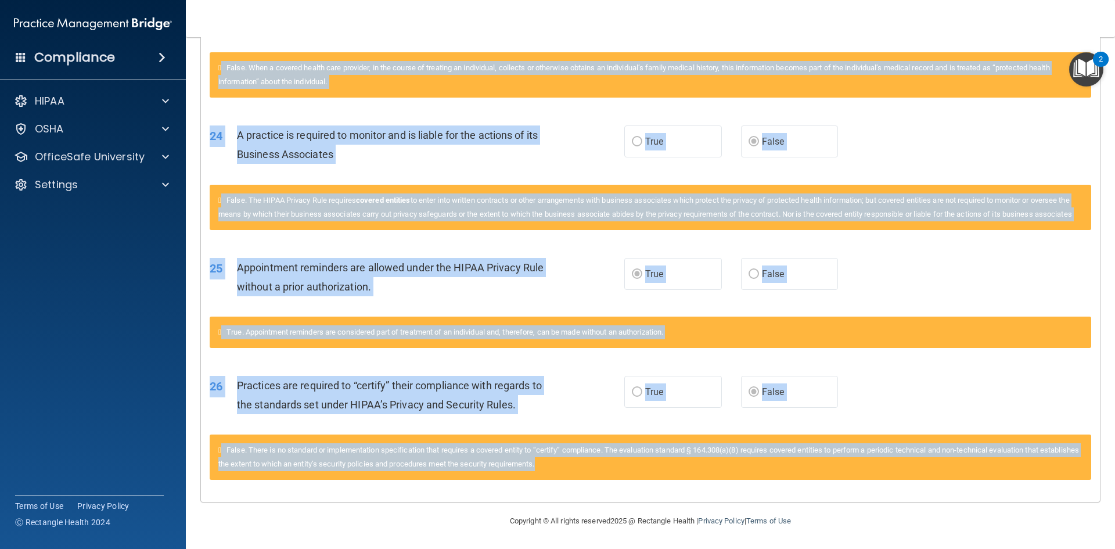
drag, startPoint x: 231, startPoint y: 27, endPoint x: 683, endPoint y: 484, distance: 643.0
click at [683, 484] on div "Toggle navigation Jasmine Fitzgerald jasminedfitzgerald@gmail.com Manage My Ent…" at bounding box center [650, 274] width 929 height 549
copy div "Jasmine Fitzgerald jasminedfitzgerald@gmail.com Manage My Enterprise Genesis De…"
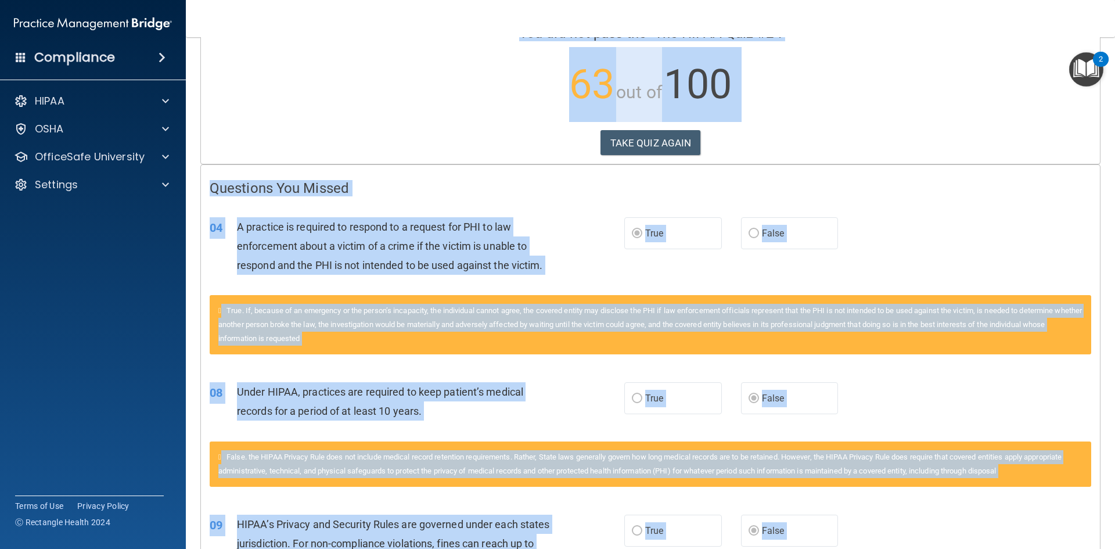
scroll to position [0, 0]
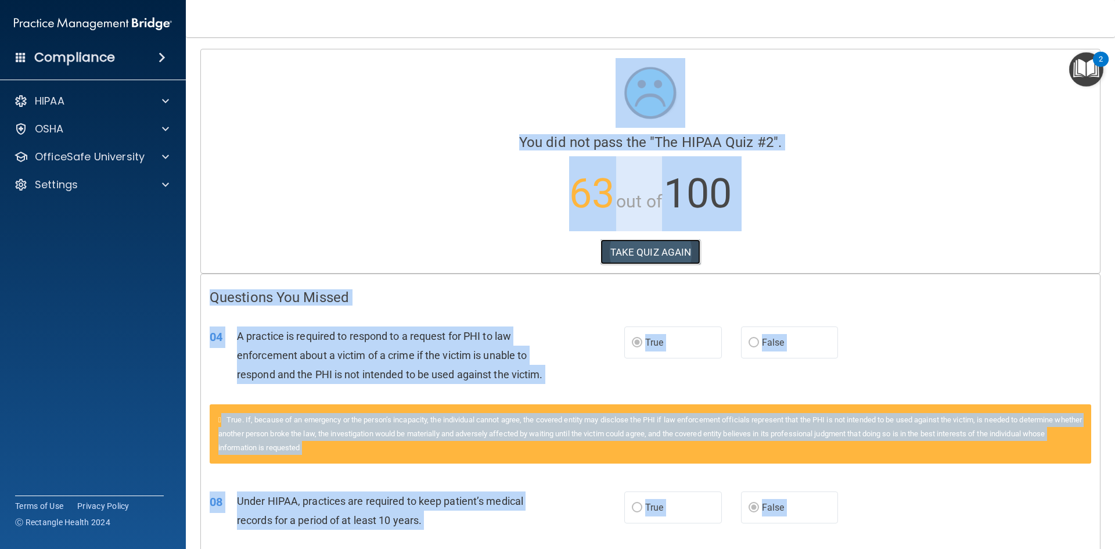
click at [643, 249] on button "TAKE QUIZ AGAIN" at bounding box center [650, 252] width 100 height 26
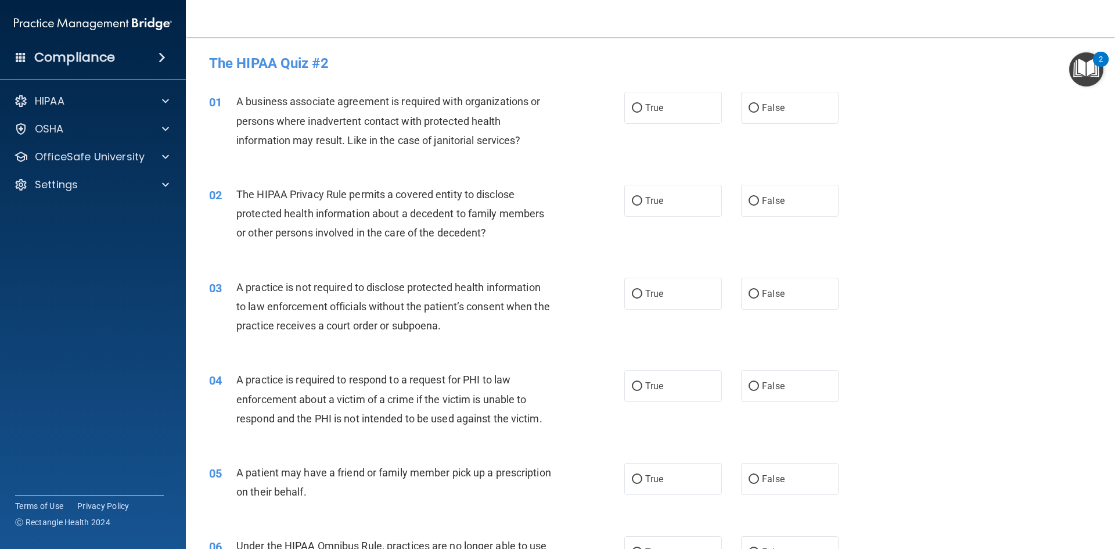
click at [235, 98] on div "01" at bounding box center [218, 102] width 36 height 21
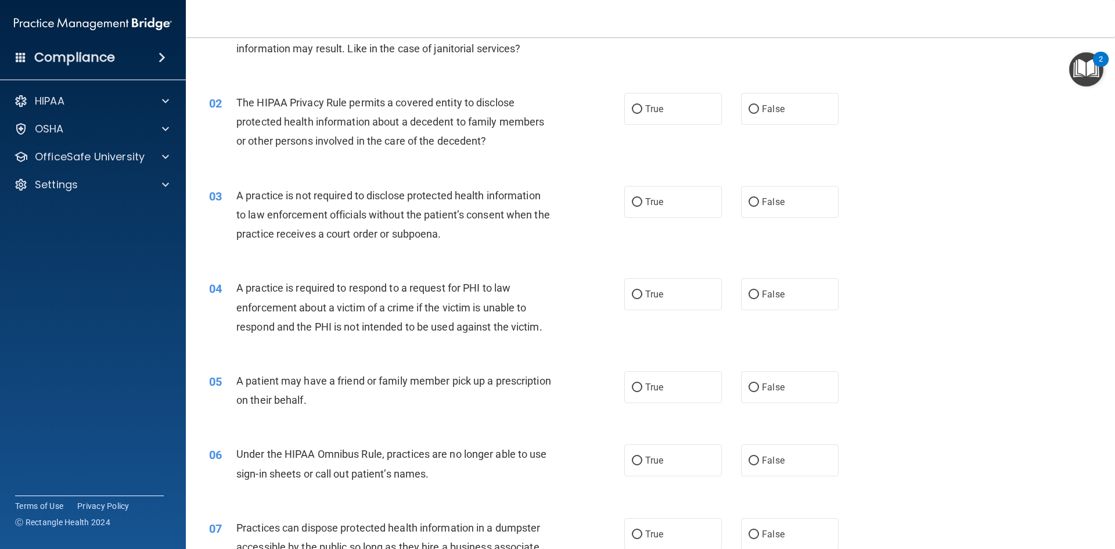
scroll to position [58, 0]
